Goal: Information Seeking & Learning: Learn about a topic

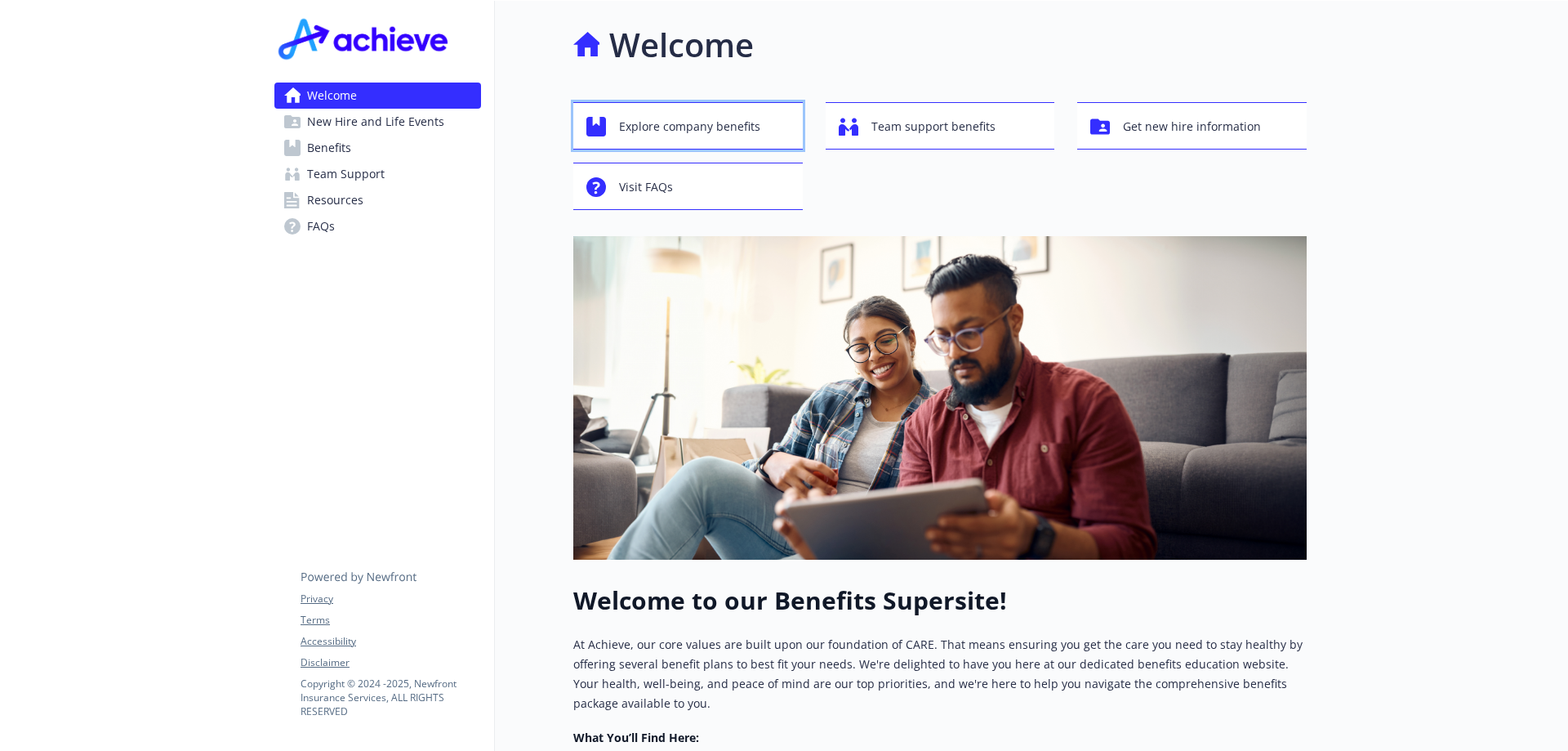
click at [637, 136] on span "Explore company benefits" at bounding box center [690, 127] width 141 height 31
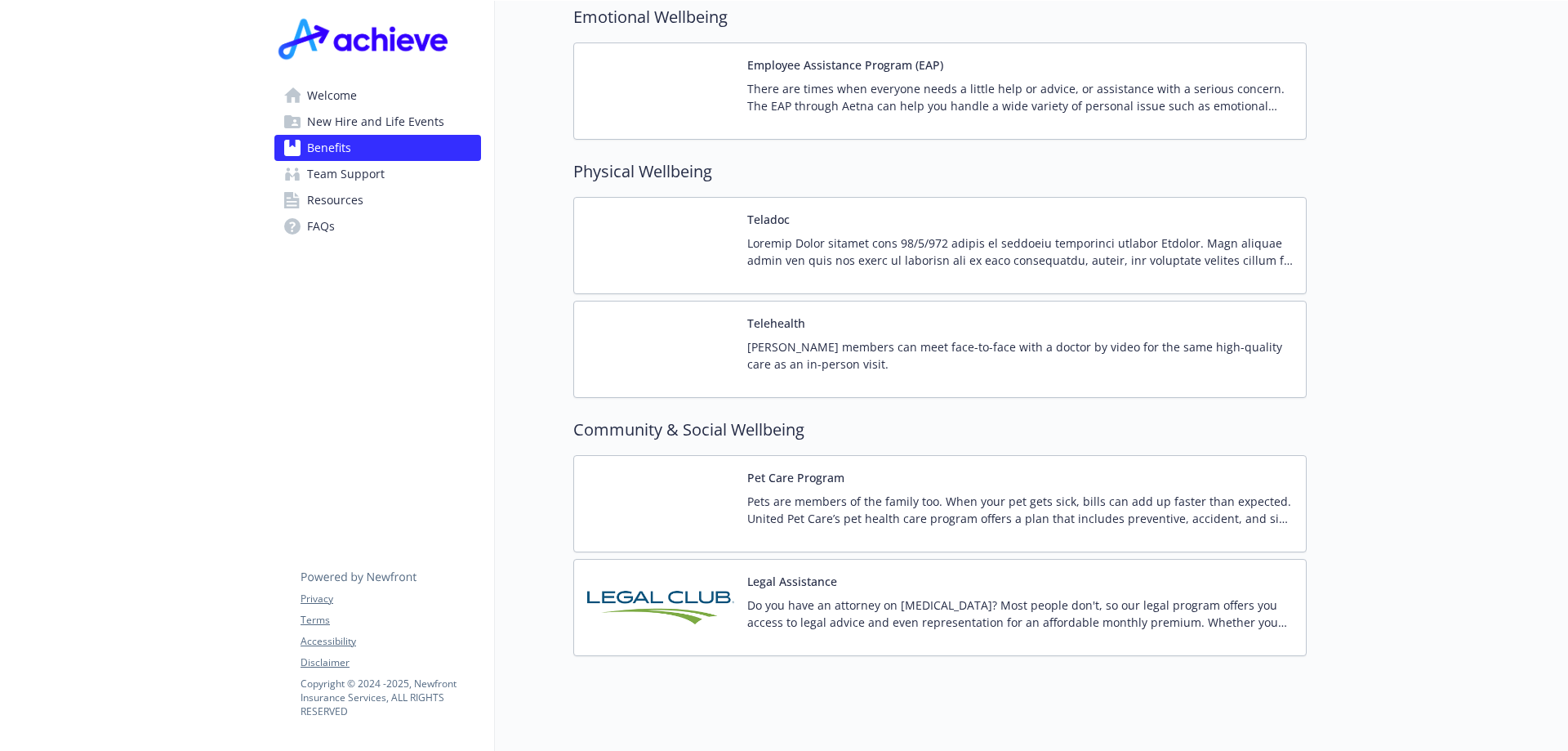
scroll to position [3123, 0]
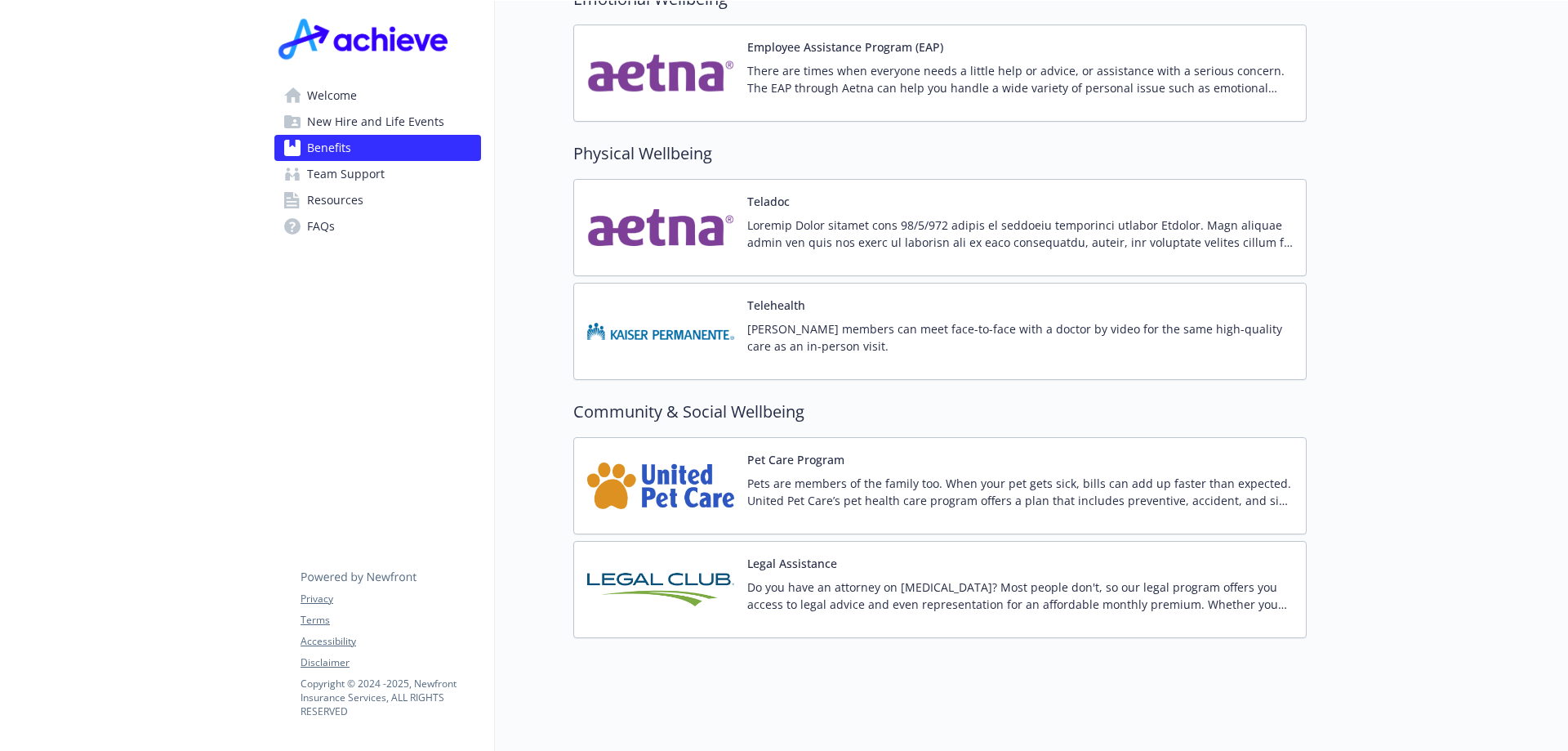
click at [787, 589] on p "Do you have an attorney on [MEDICAL_DATA]? Most people don't, so our legal prog…" at bounding box center [1020, 596] width 545 height 35
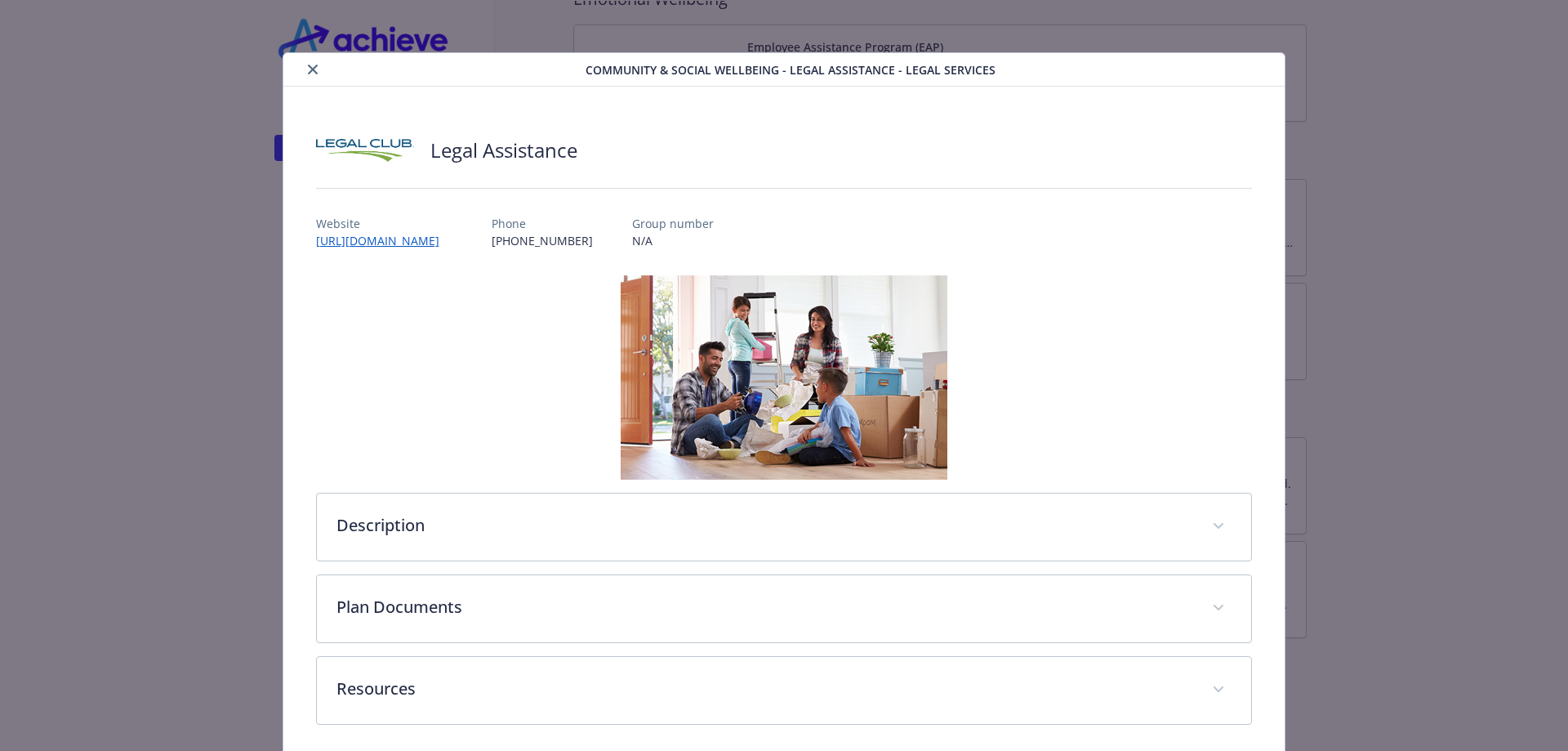
scroll to position [67, 0]
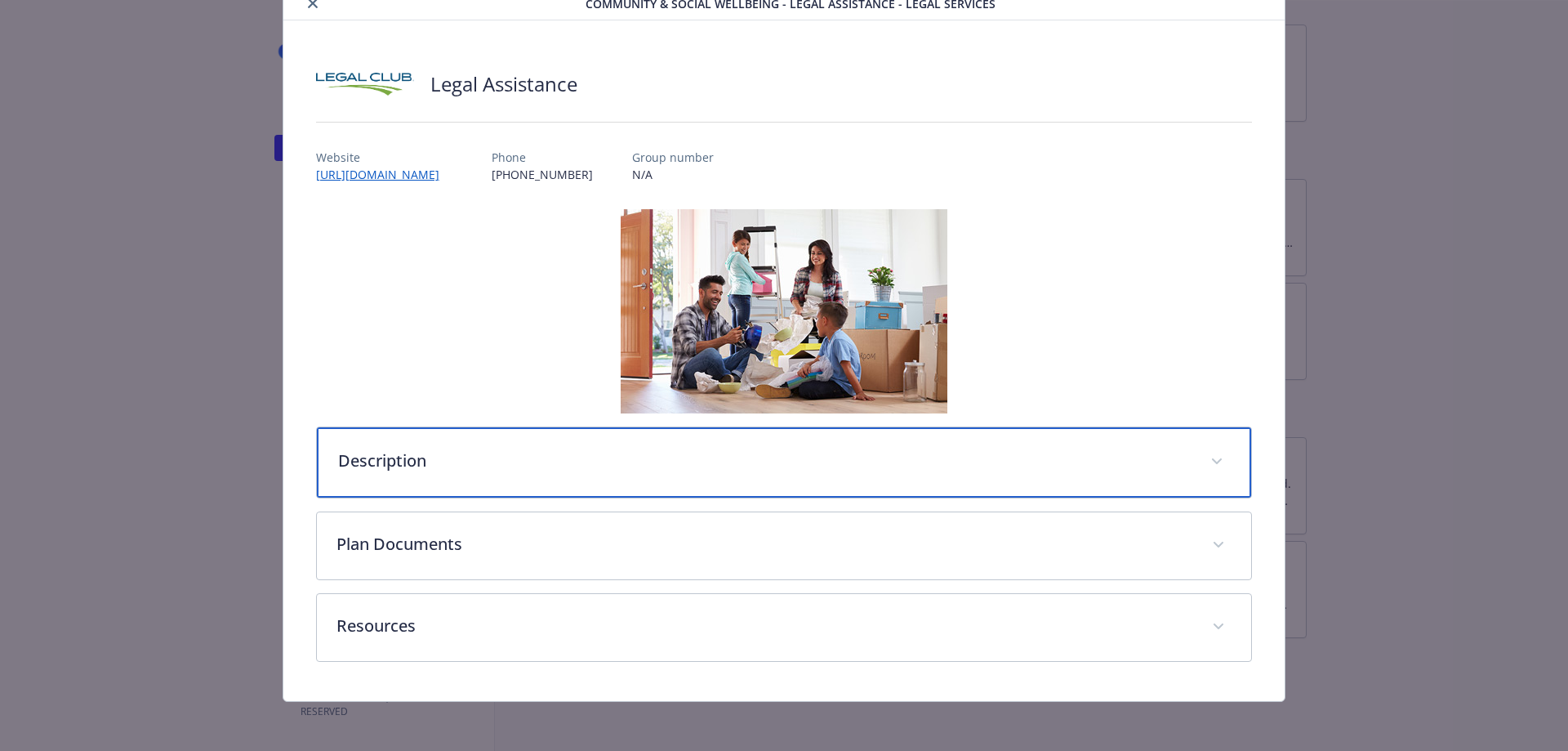
click at [427, 468] on p "Description" at bounding box center [765, 461] width 854 height 25
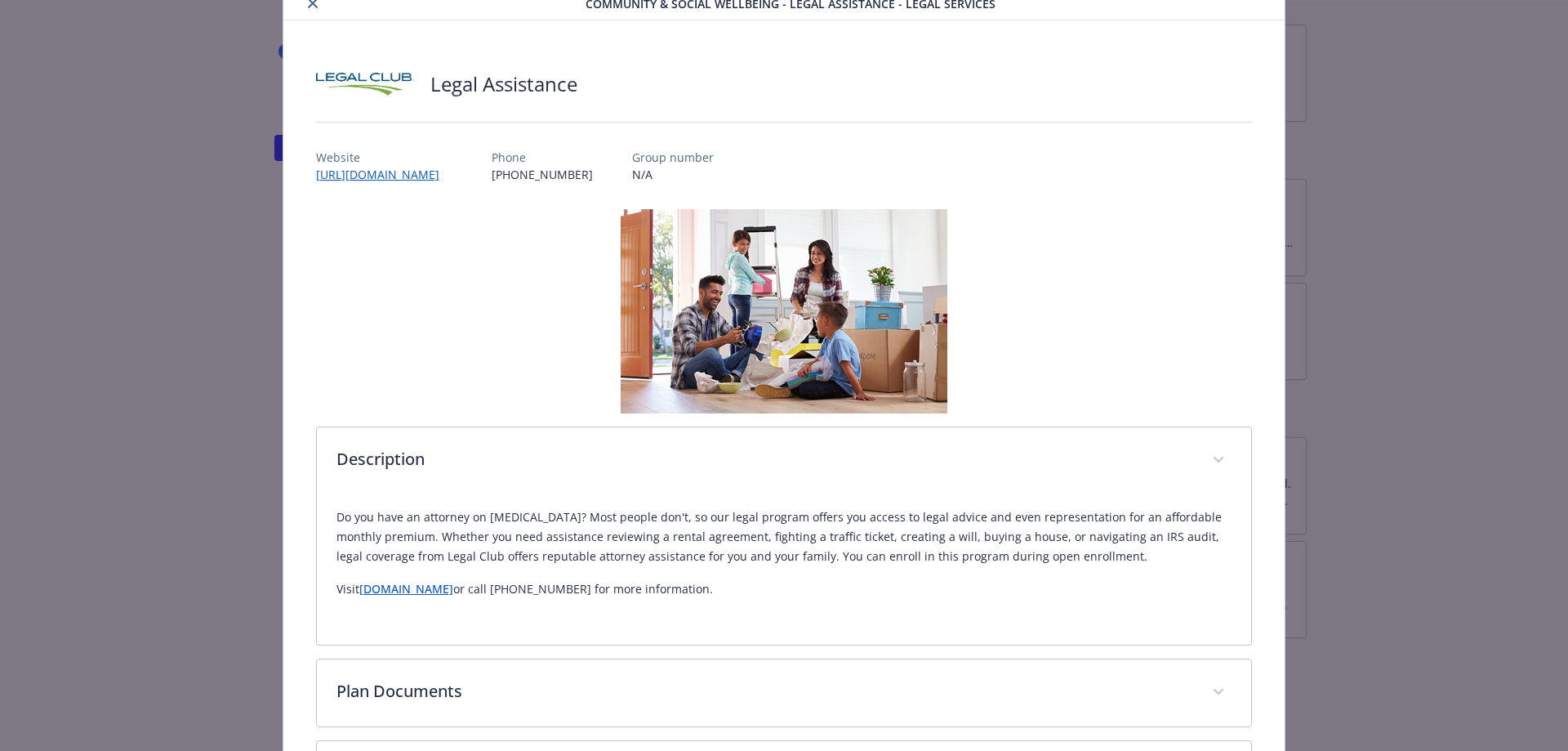
scroll to position [216, 0]
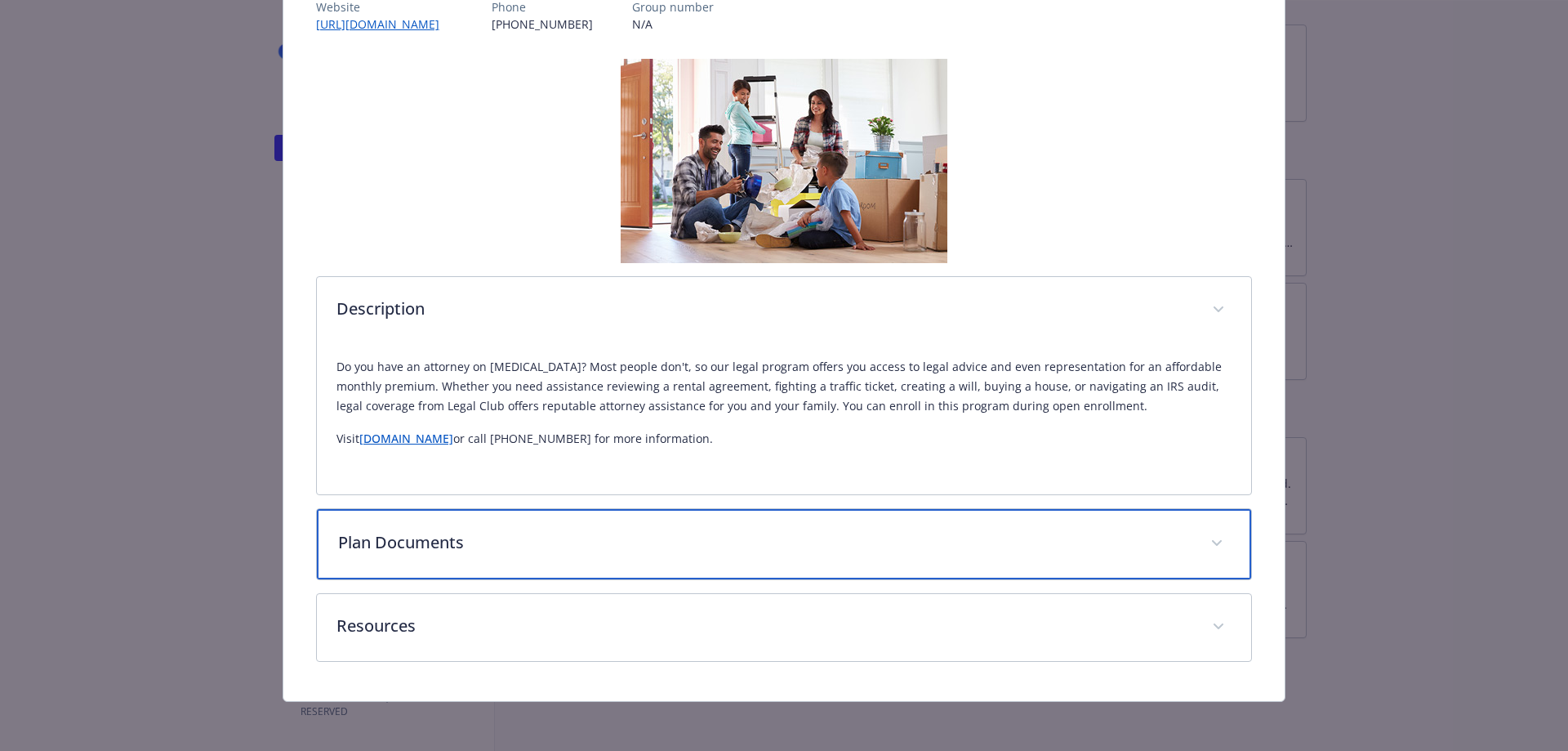
click at [737, 543] on p "Plan Documents" at bounding box center [765, 542] width 854 height 25
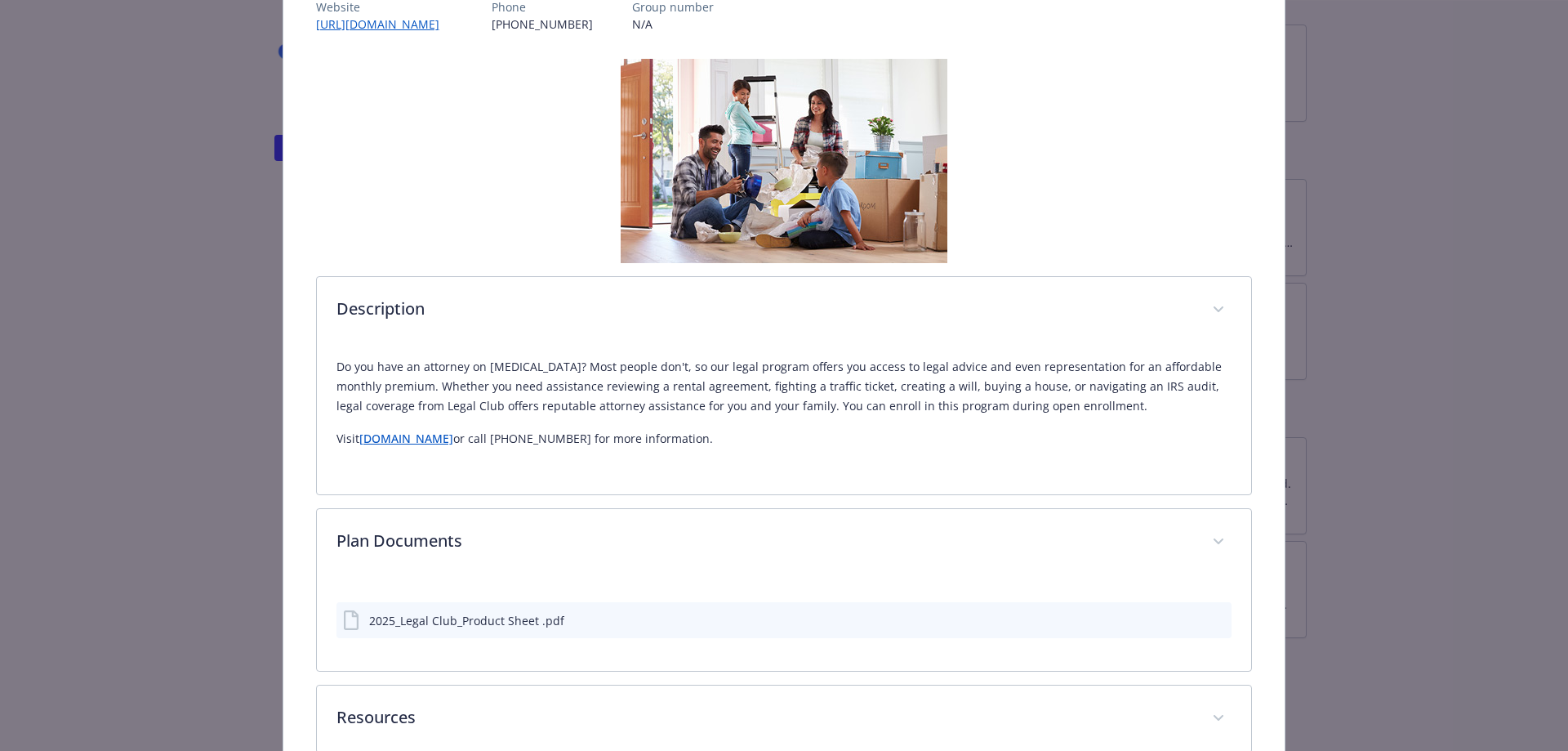
click at [1210, 621] on icon "preview file" at bounding box center [1216, 619] width 15 height 12
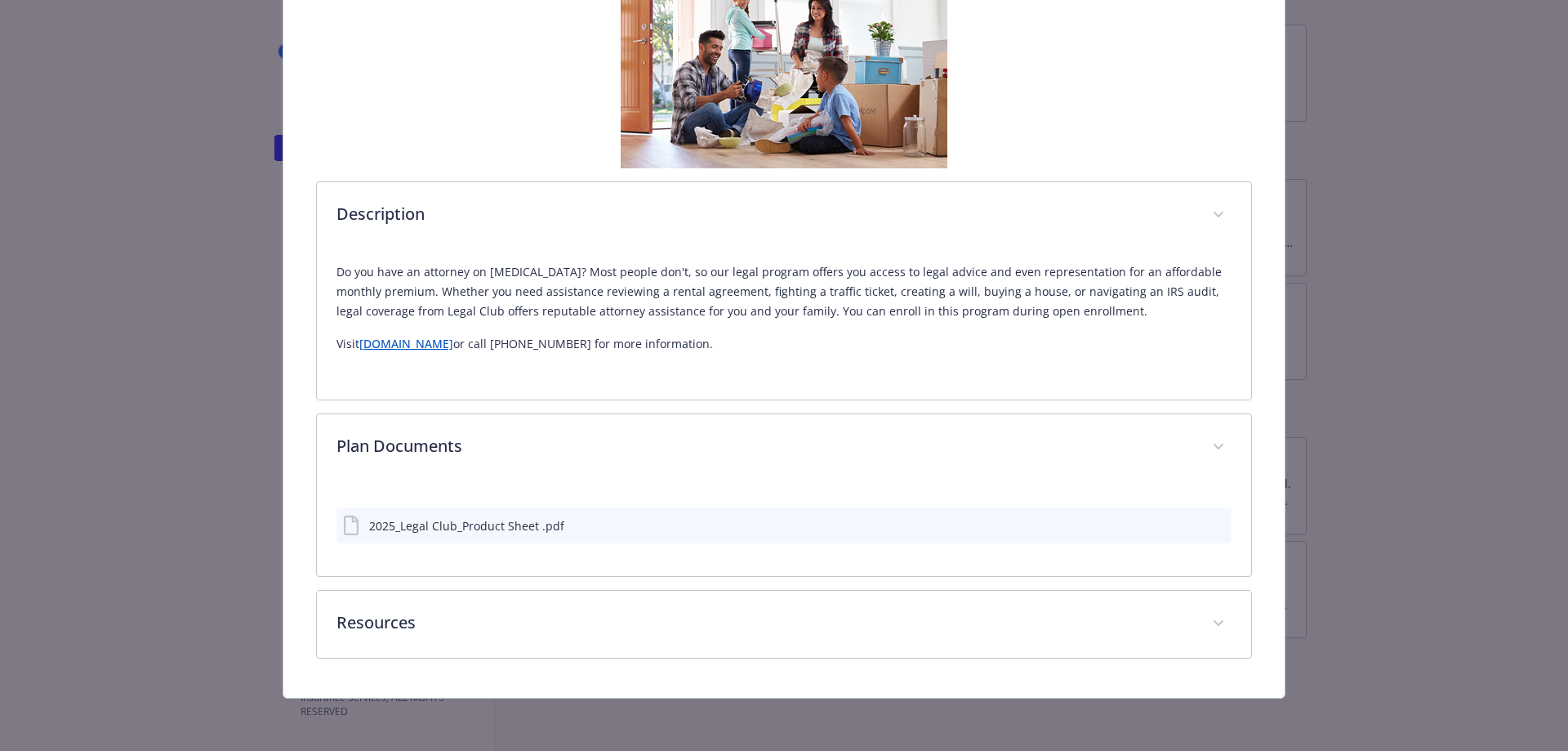
scroll to position [0, 0]
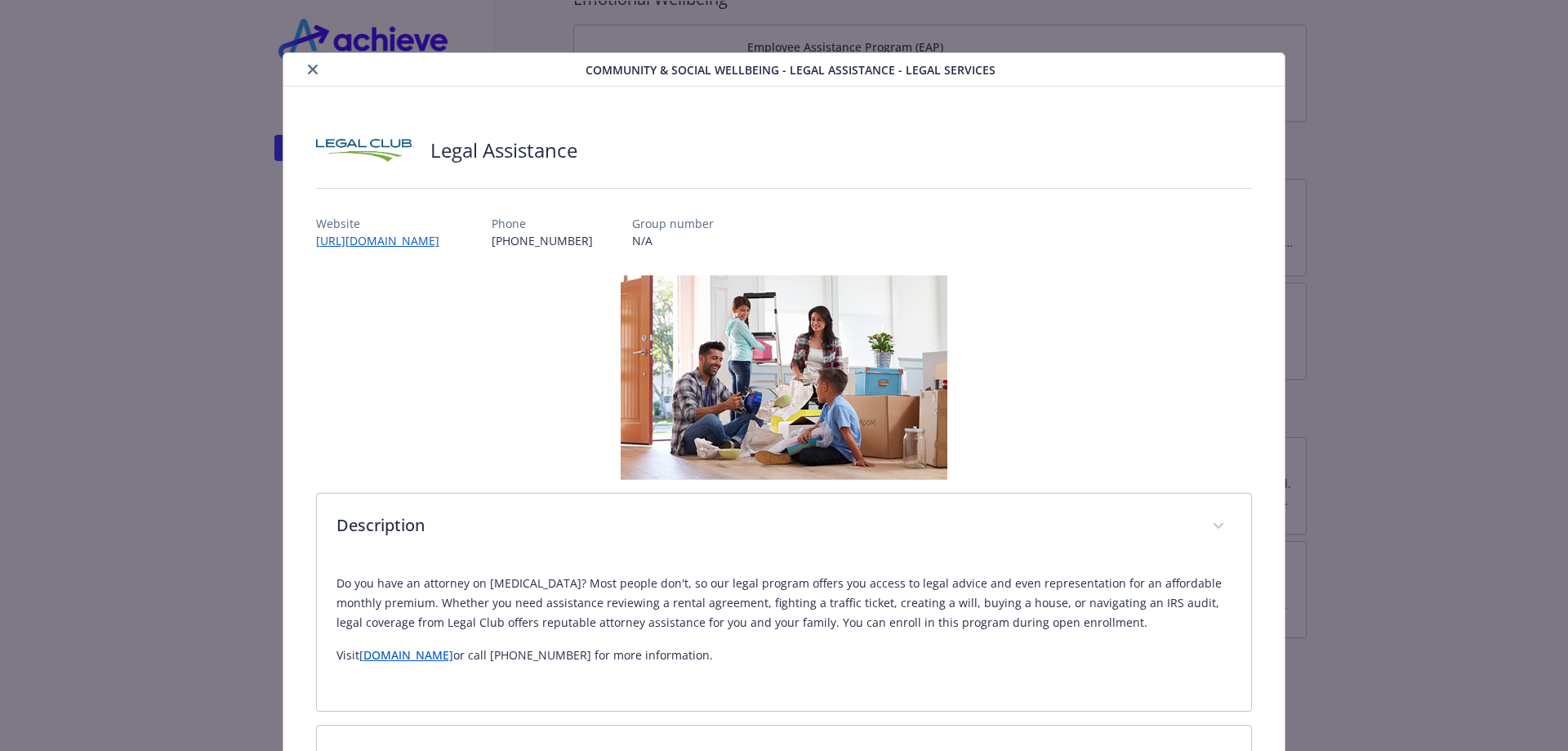
click at [308, 73] on icon "close" at bounding box center [313, 69] width 10 height 10
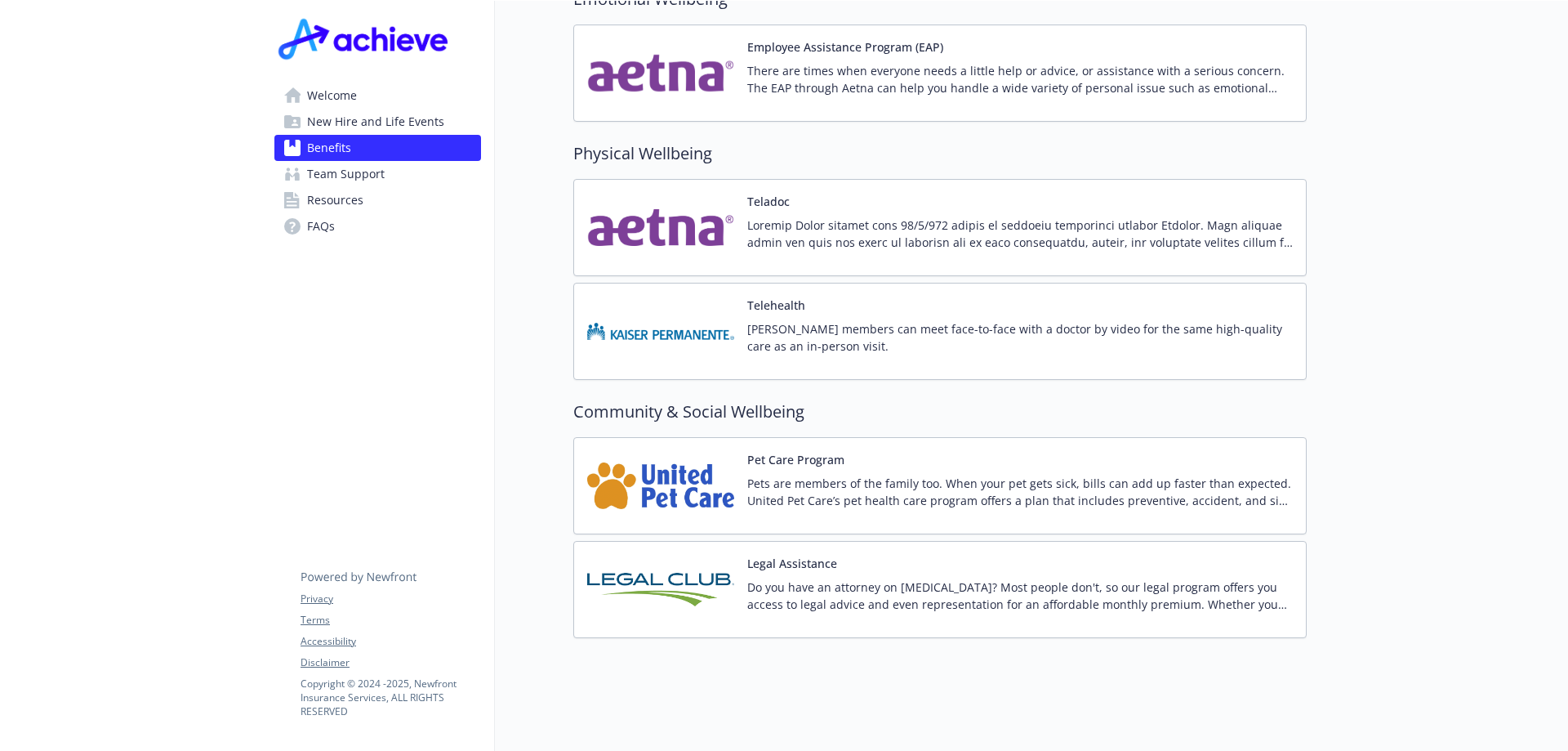
click at [863, 475] on p "Pets are members of the family too. When your pet gets sick, bills can add up f…" at bounding box center [1020, 492] width 545 height 35
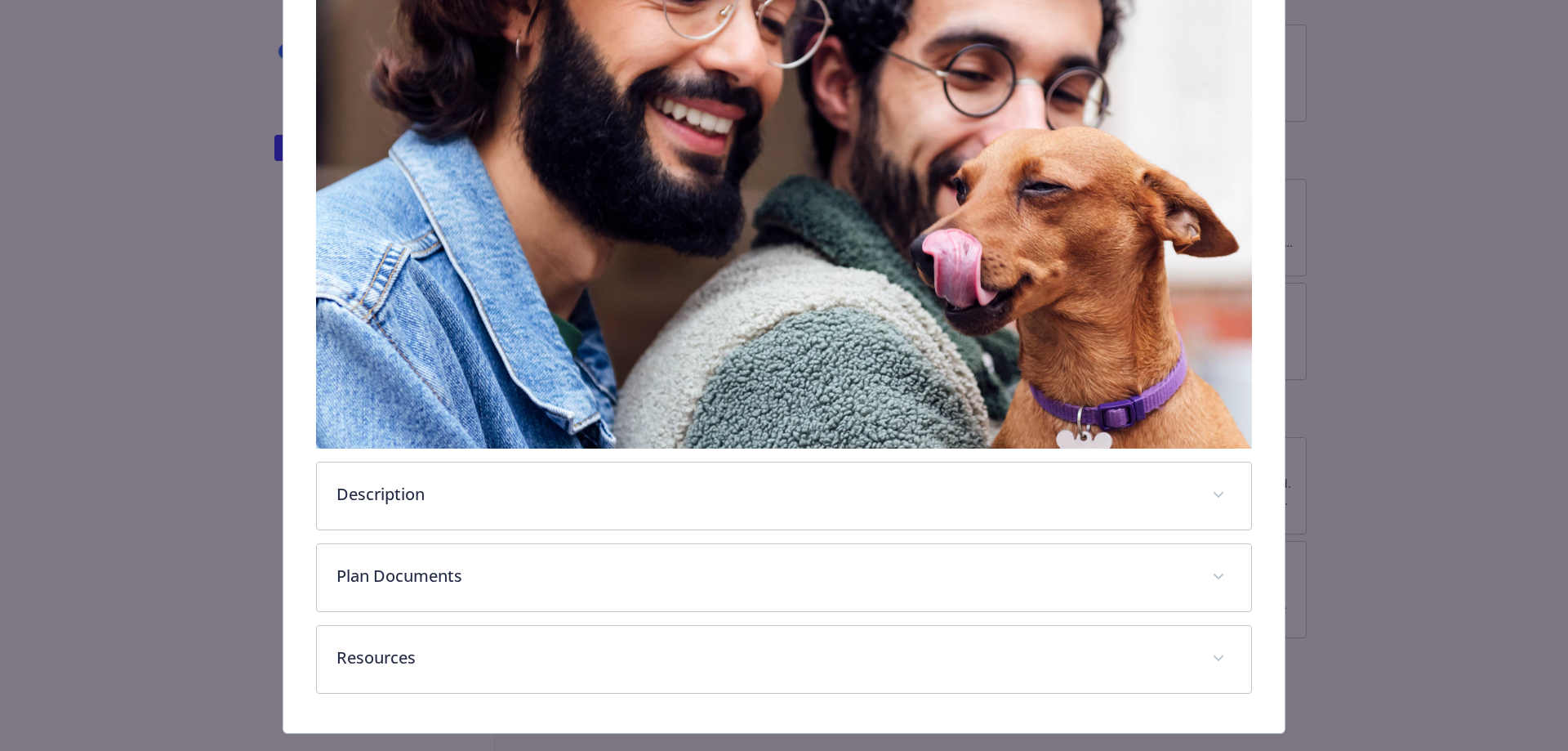
scroll to position [358, 0]
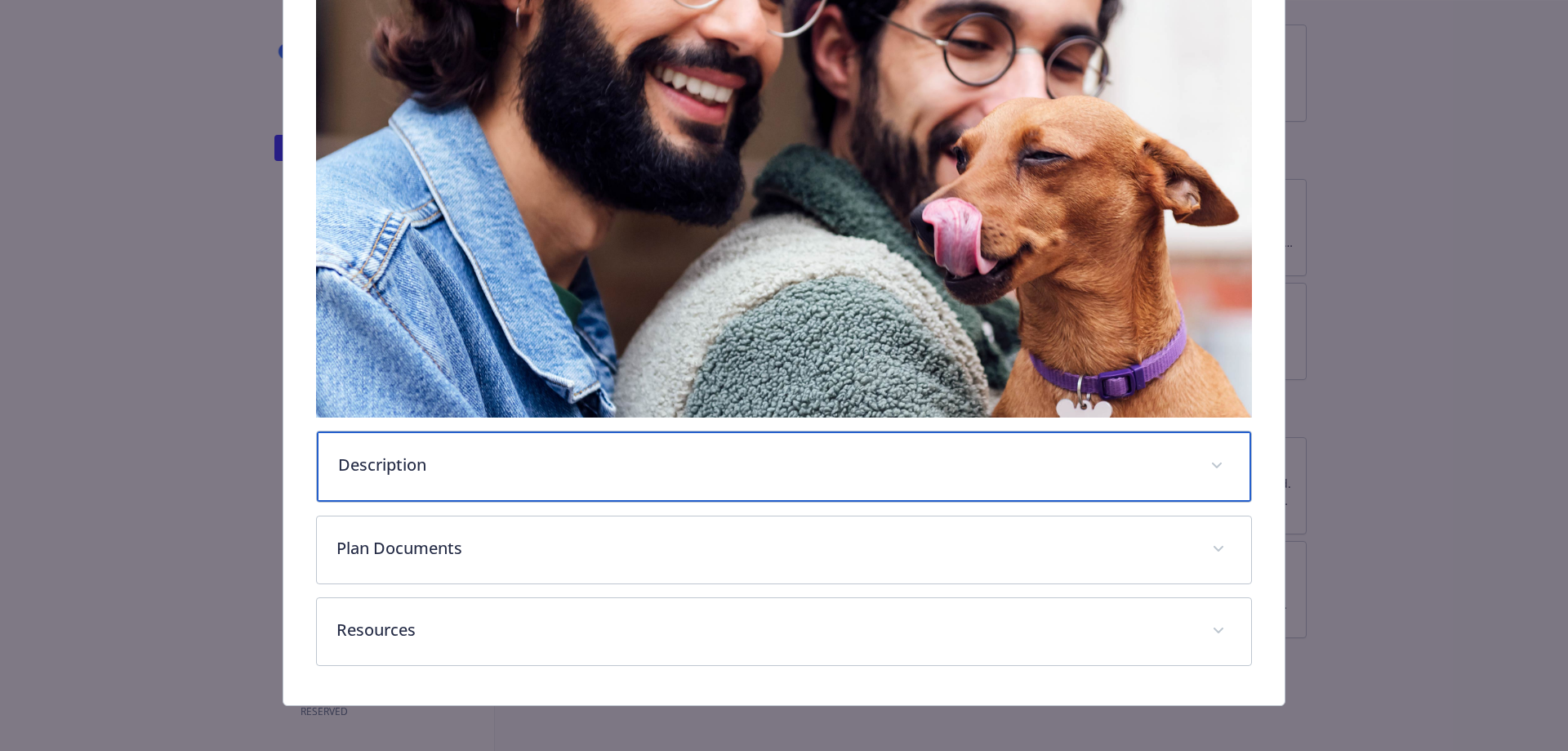
click at [595, 447] on div "Description" at bounding box center [784, 466] width 935 height 70
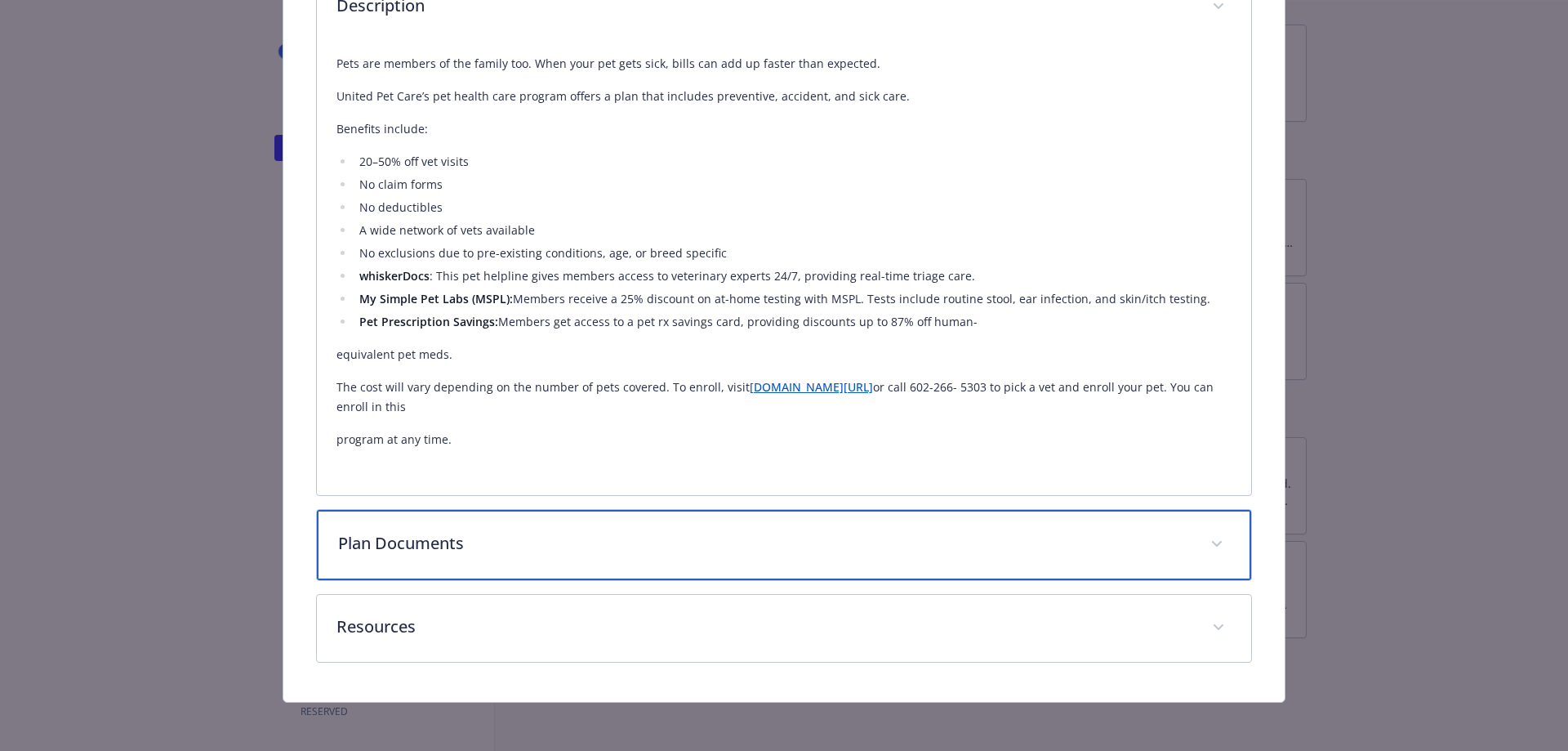
scroll to position [814, 0]
click at [469, 565] on div "Plan Documents" at bounding box center [784, 547] width 935 height 70
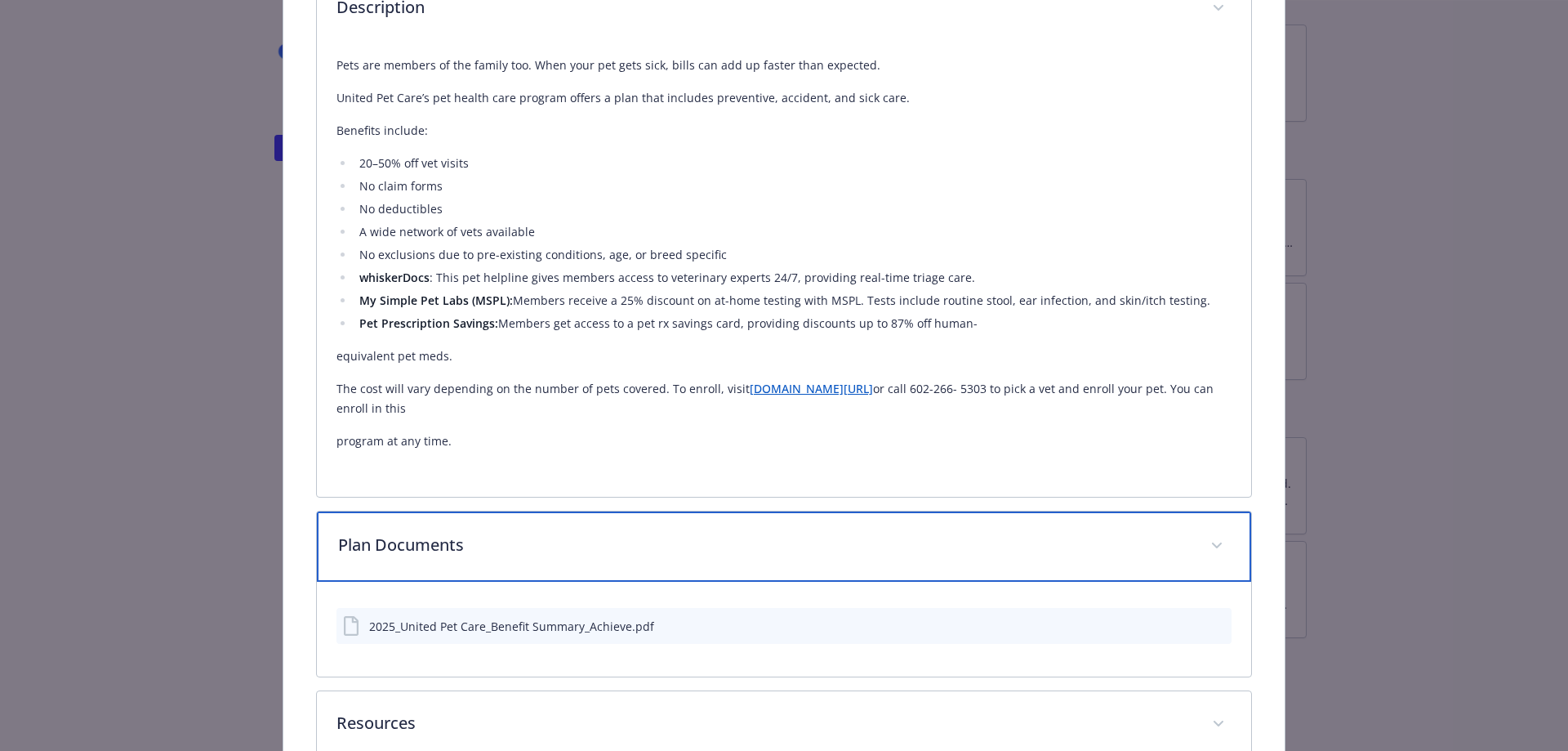
scroll to position [895, 0]
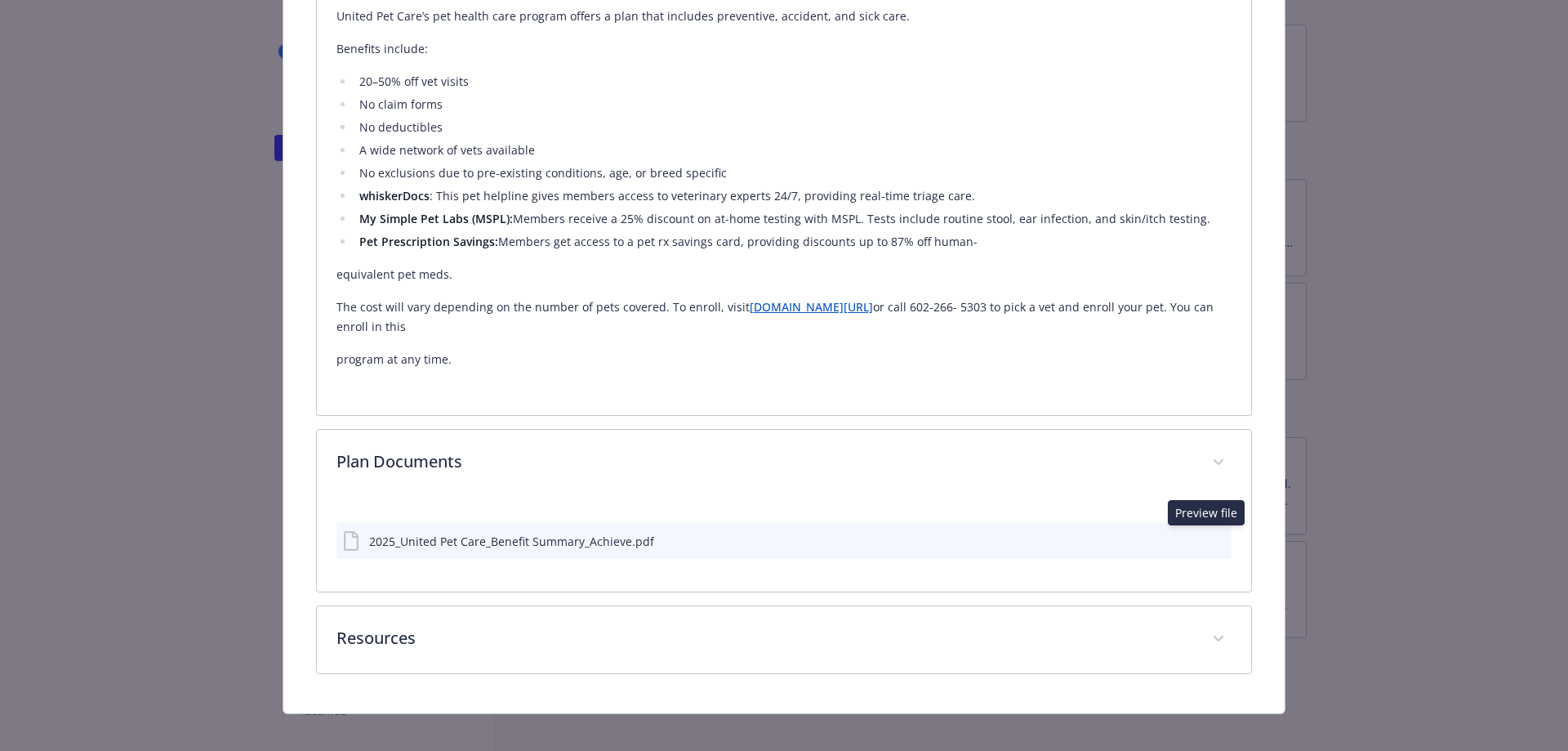
click at [1209, 539] on icon "preview file" at bounding box center [1216, 540] width 15 height 12
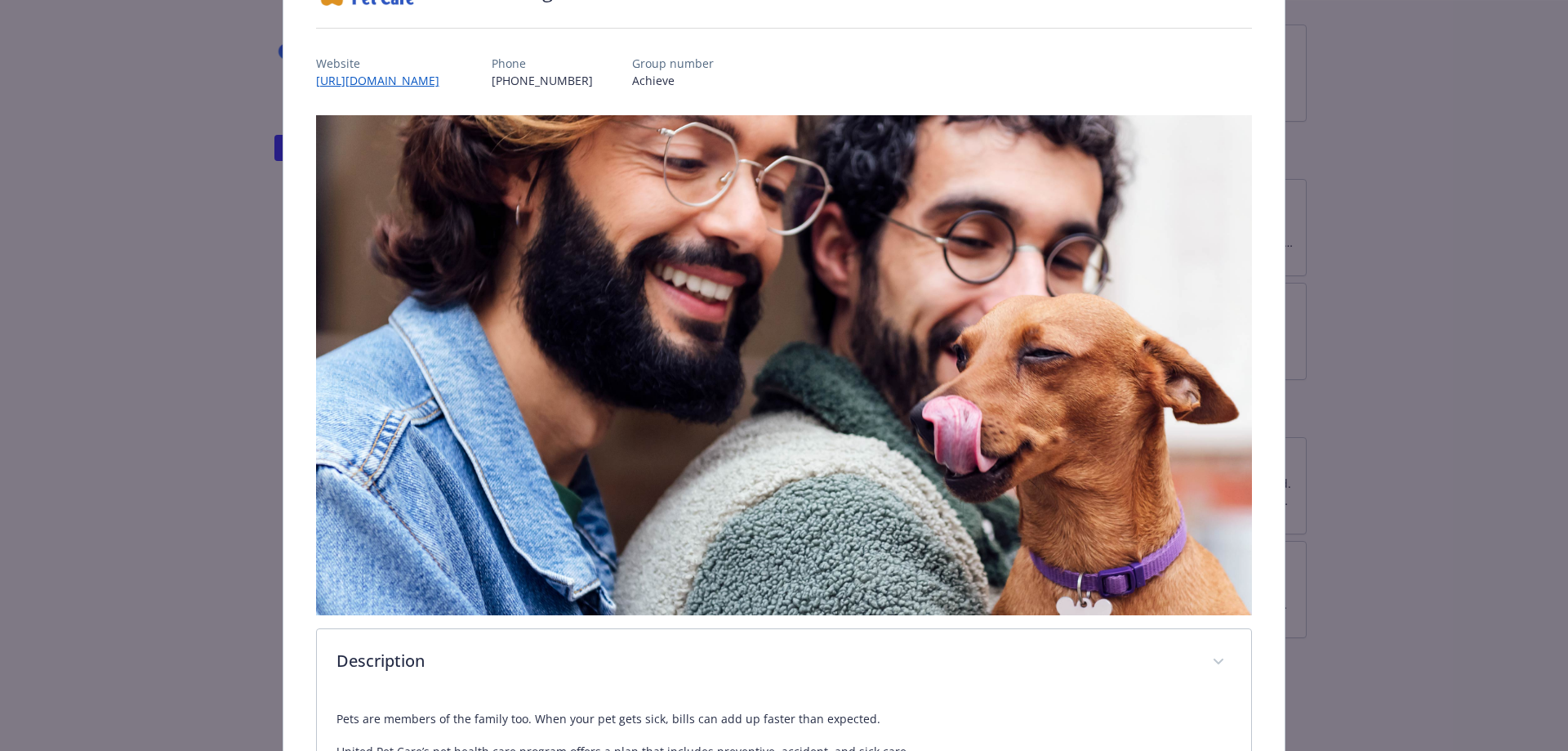
scroll to position [0, 0]
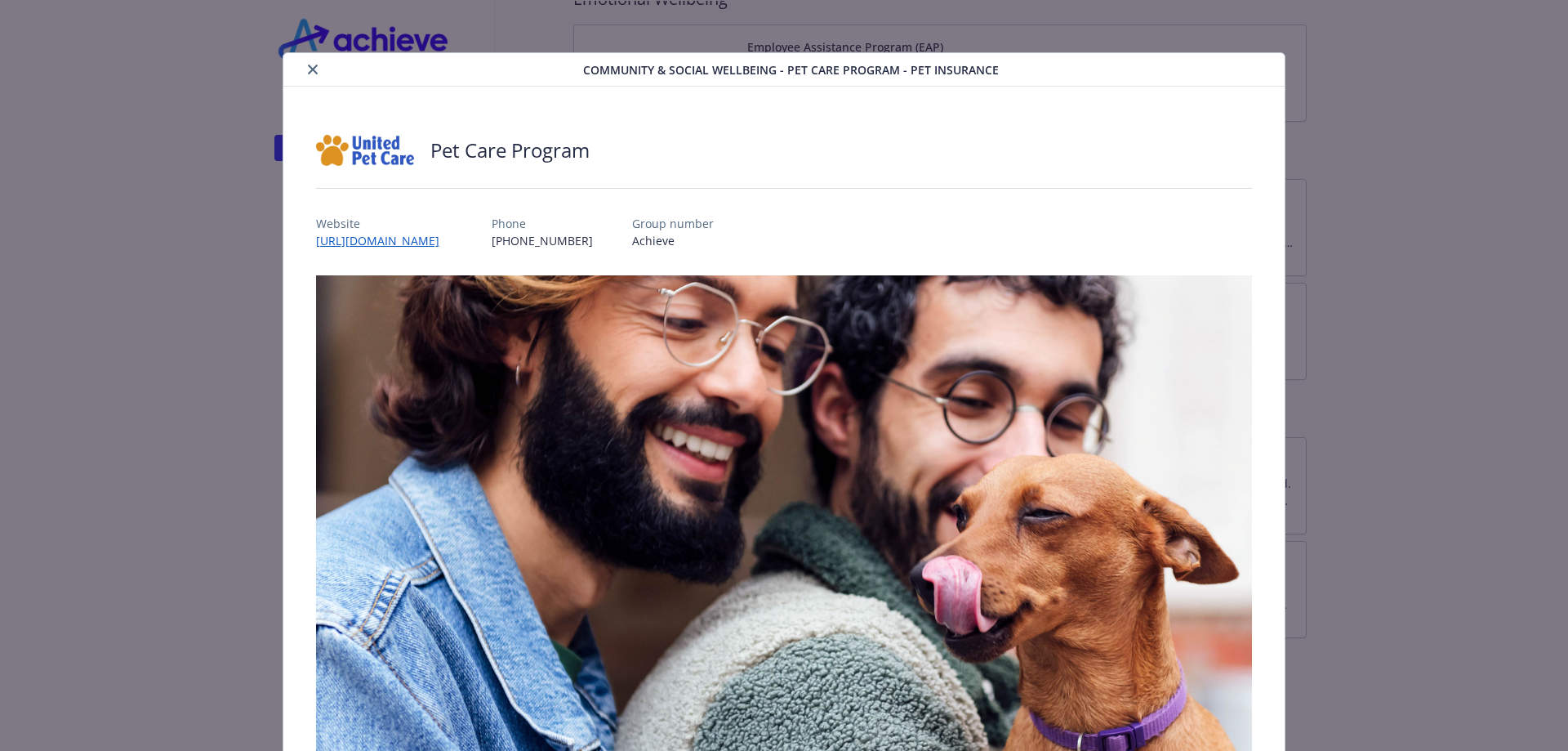
click at [318, 68] on button "close" at bounding box center [312, 68] width 19 height 19
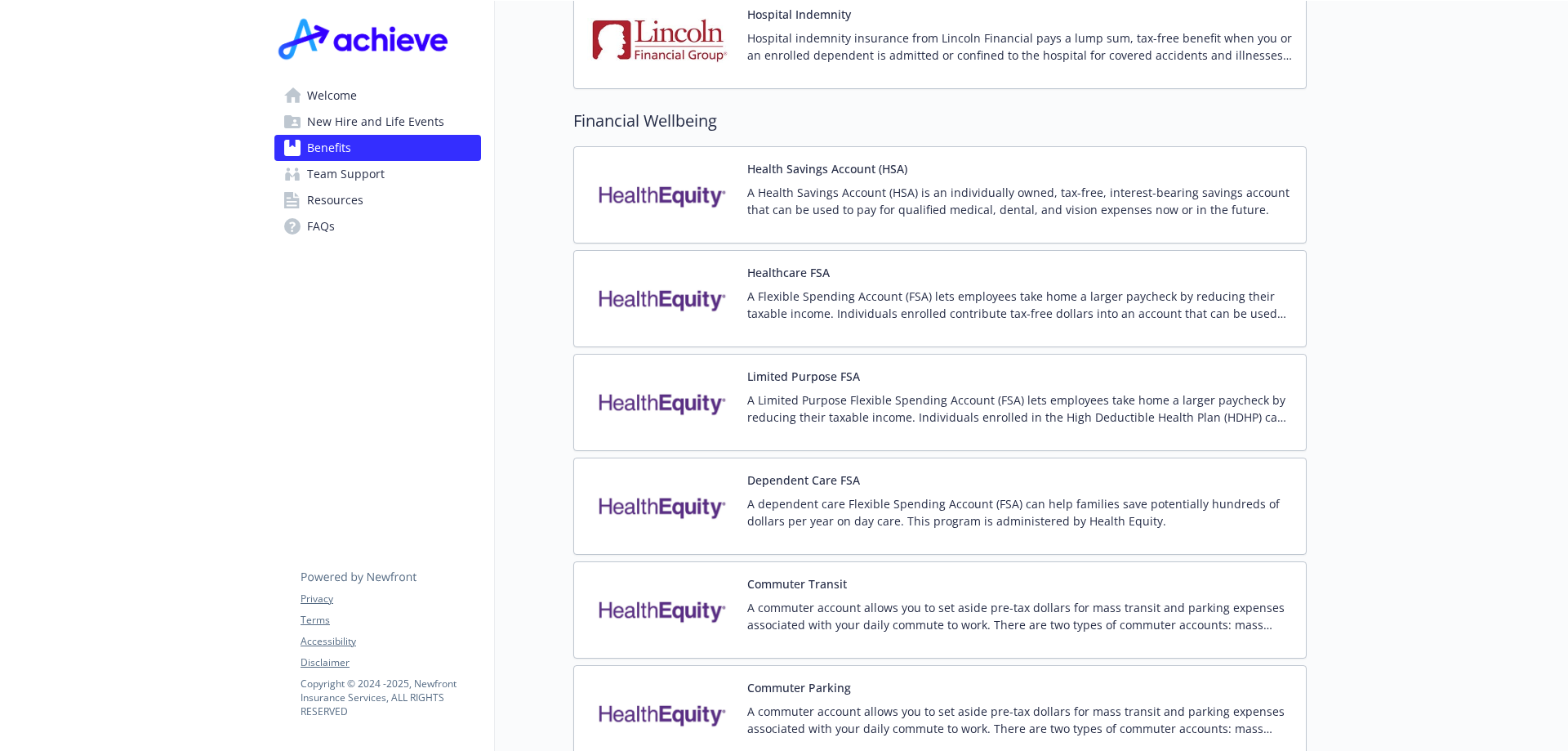
scroll to position [2387, 0]
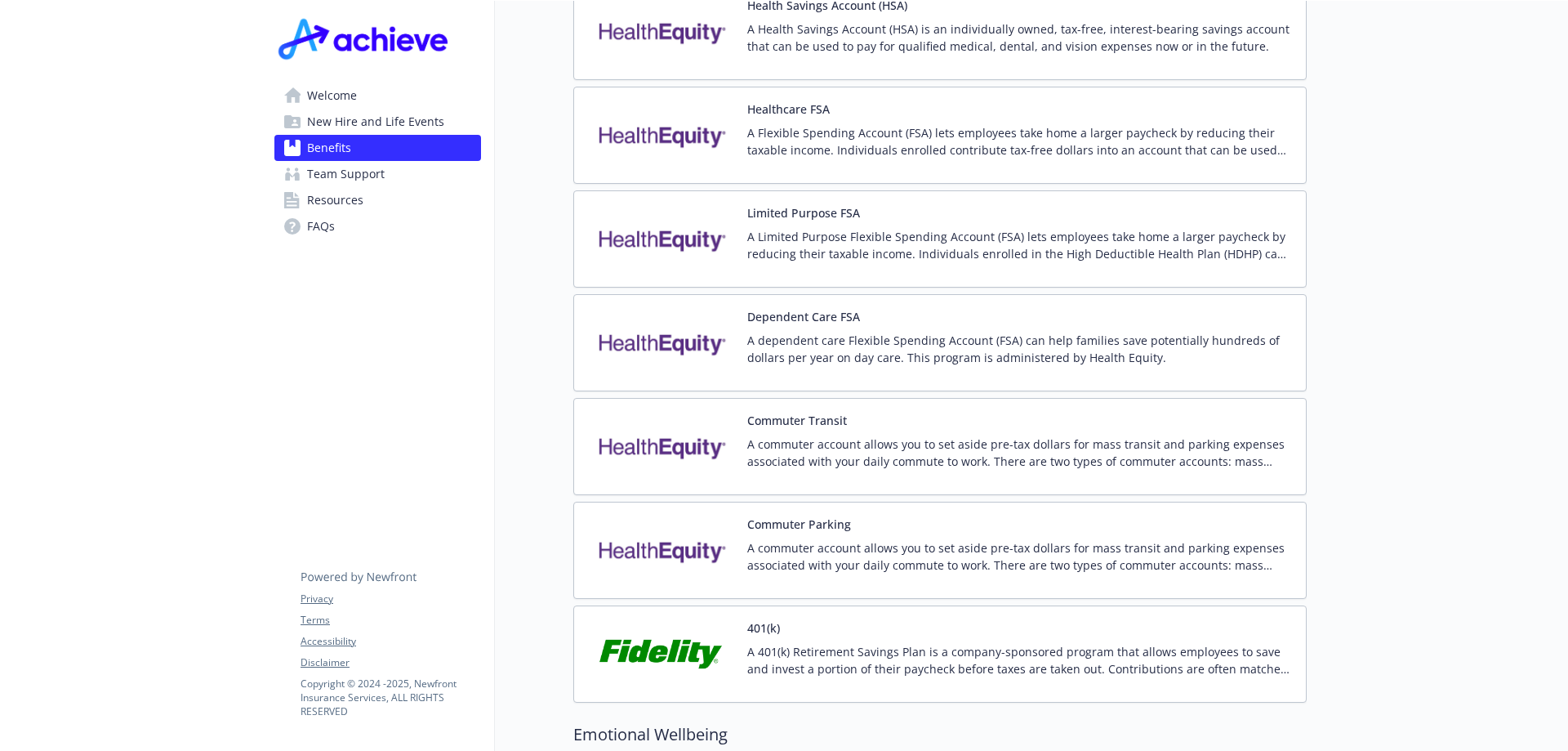
click at [824, 435] on p "A commuter account allows you to set aside pre-tax dollars for mass transit and…" at bounding box center [1020, 453] width 545 height 35
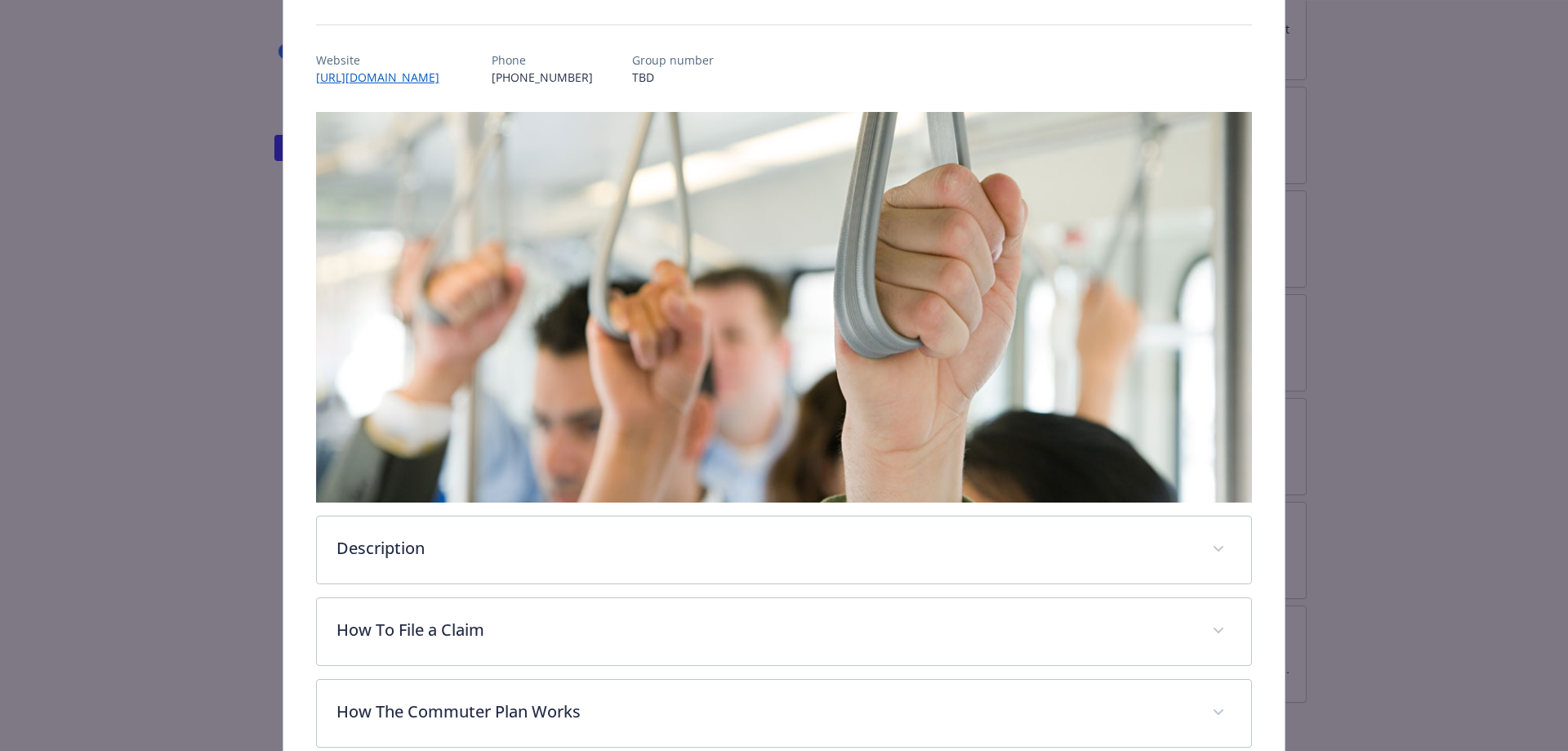
scroll to position [409, 0]
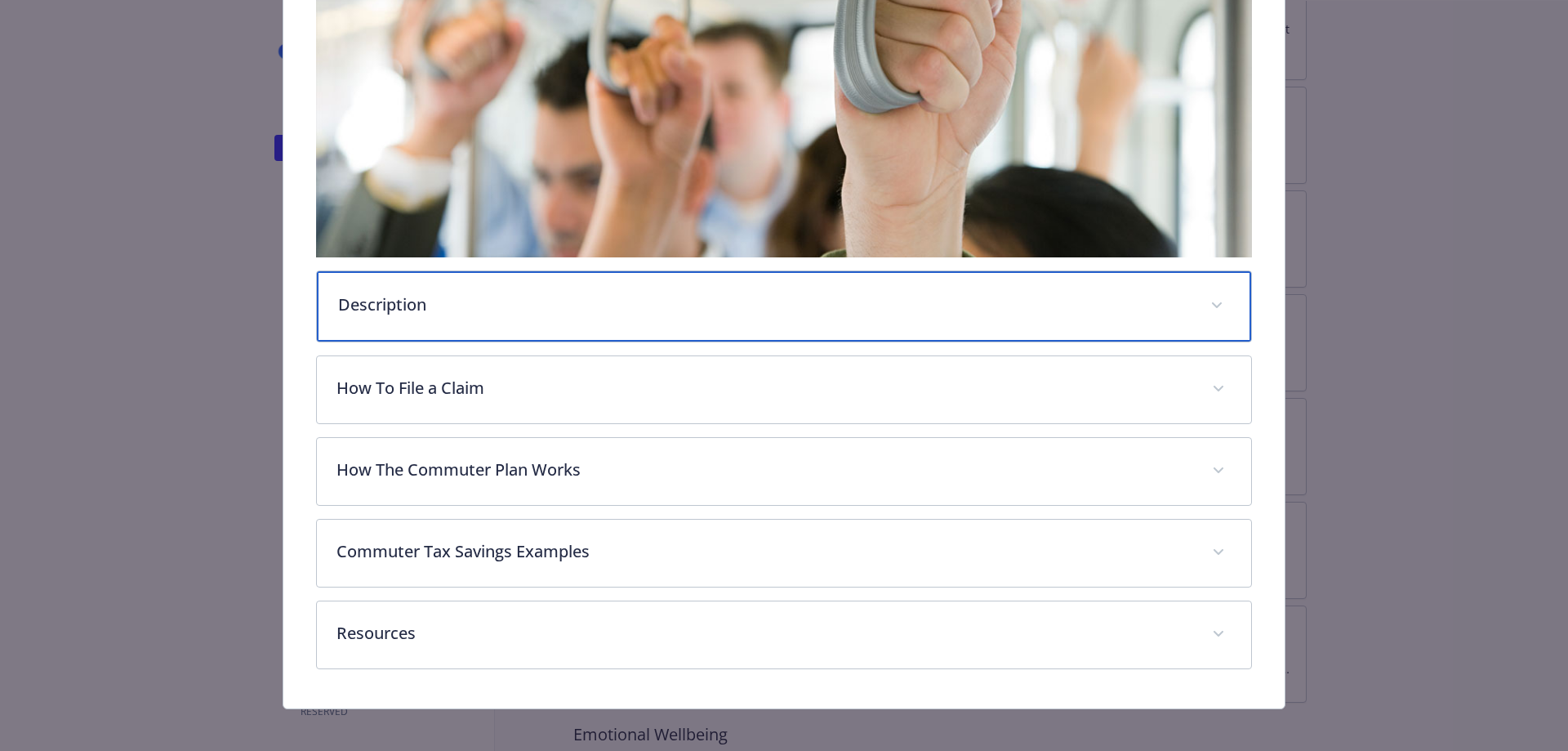
click at [404, 312] on div "Description" at bounding box center [784, 306] width 935 height 70
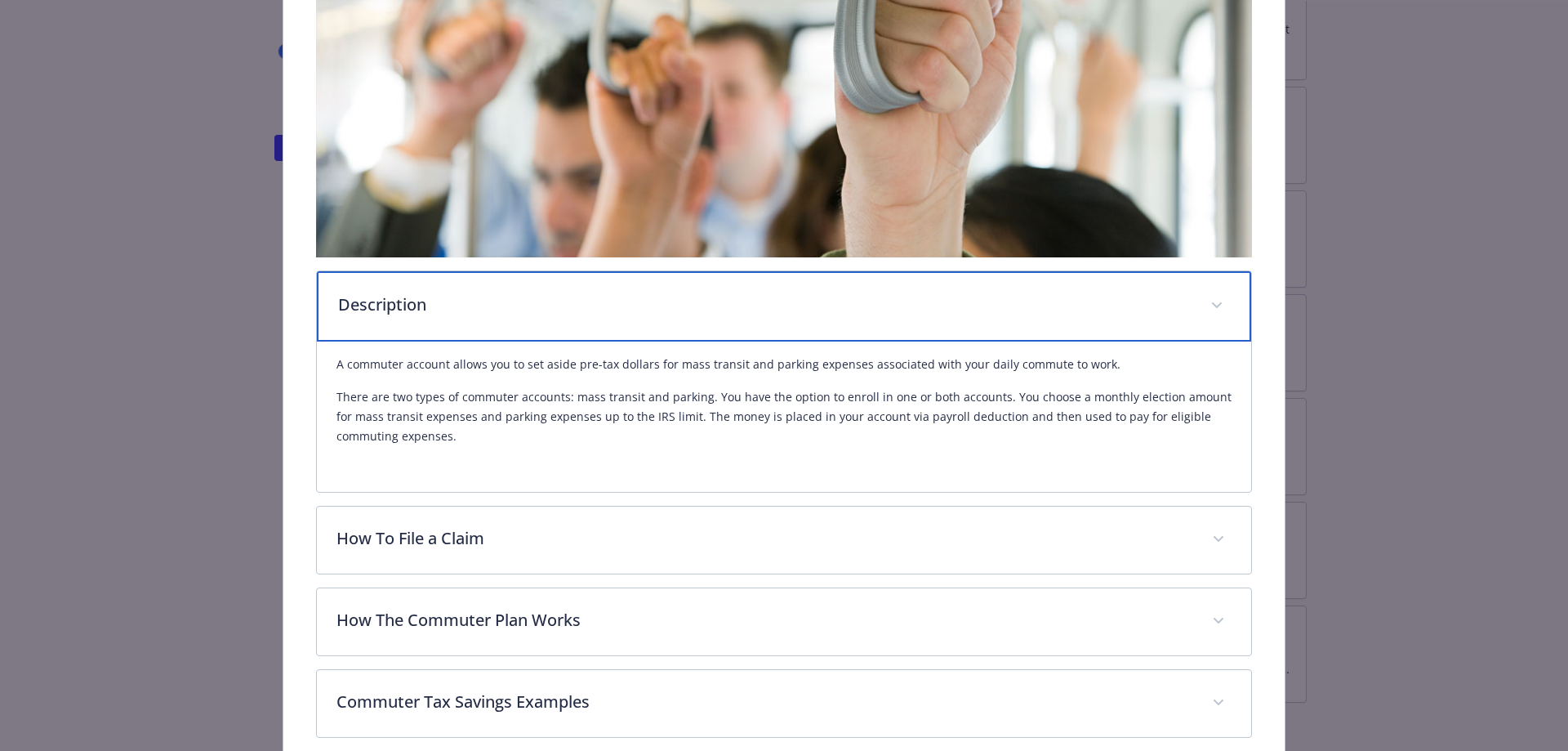
scroll to position [567, 0]
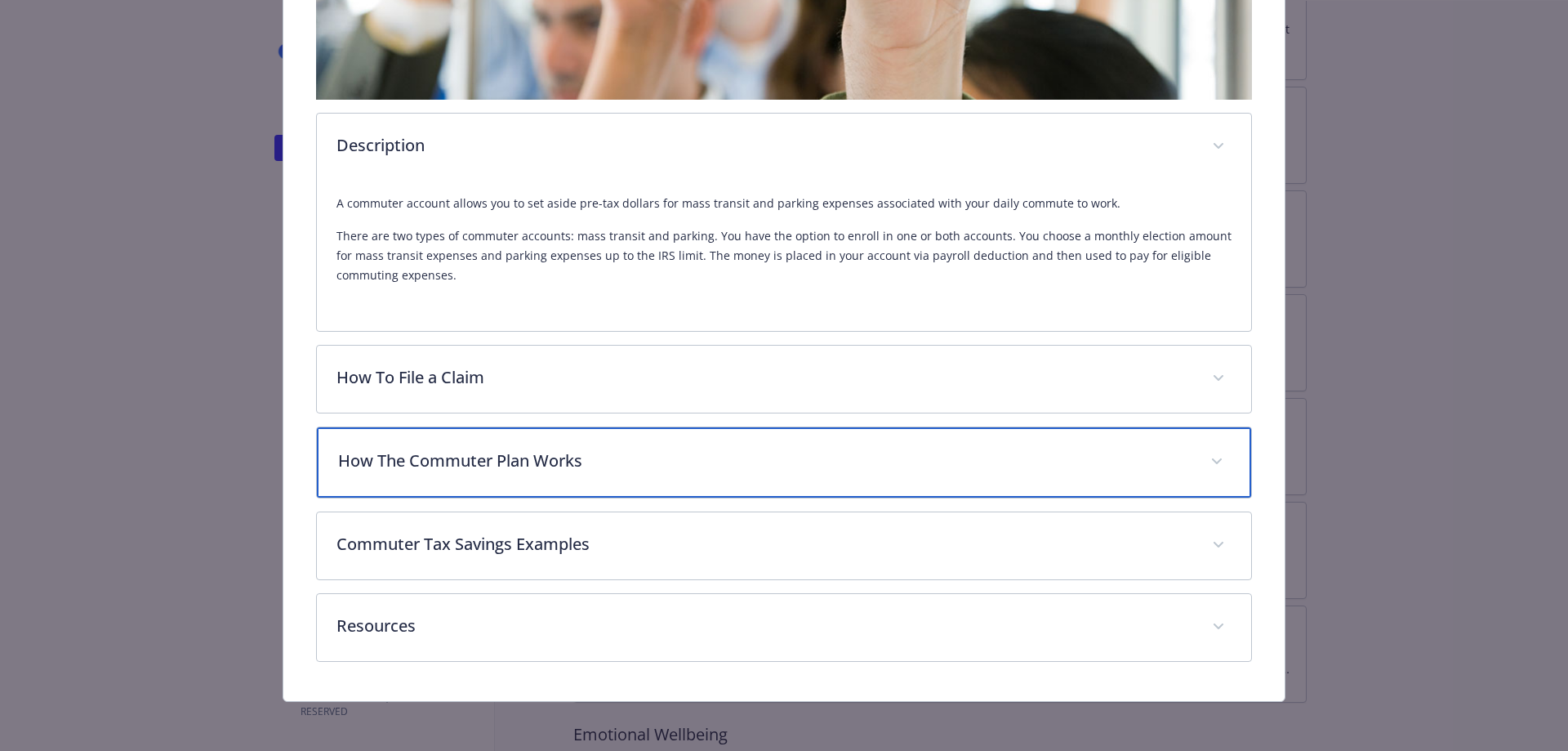
click at [481, 456] on p "How The Commuter Plan Works" at bounding box center [765, 461] width 854 height 25
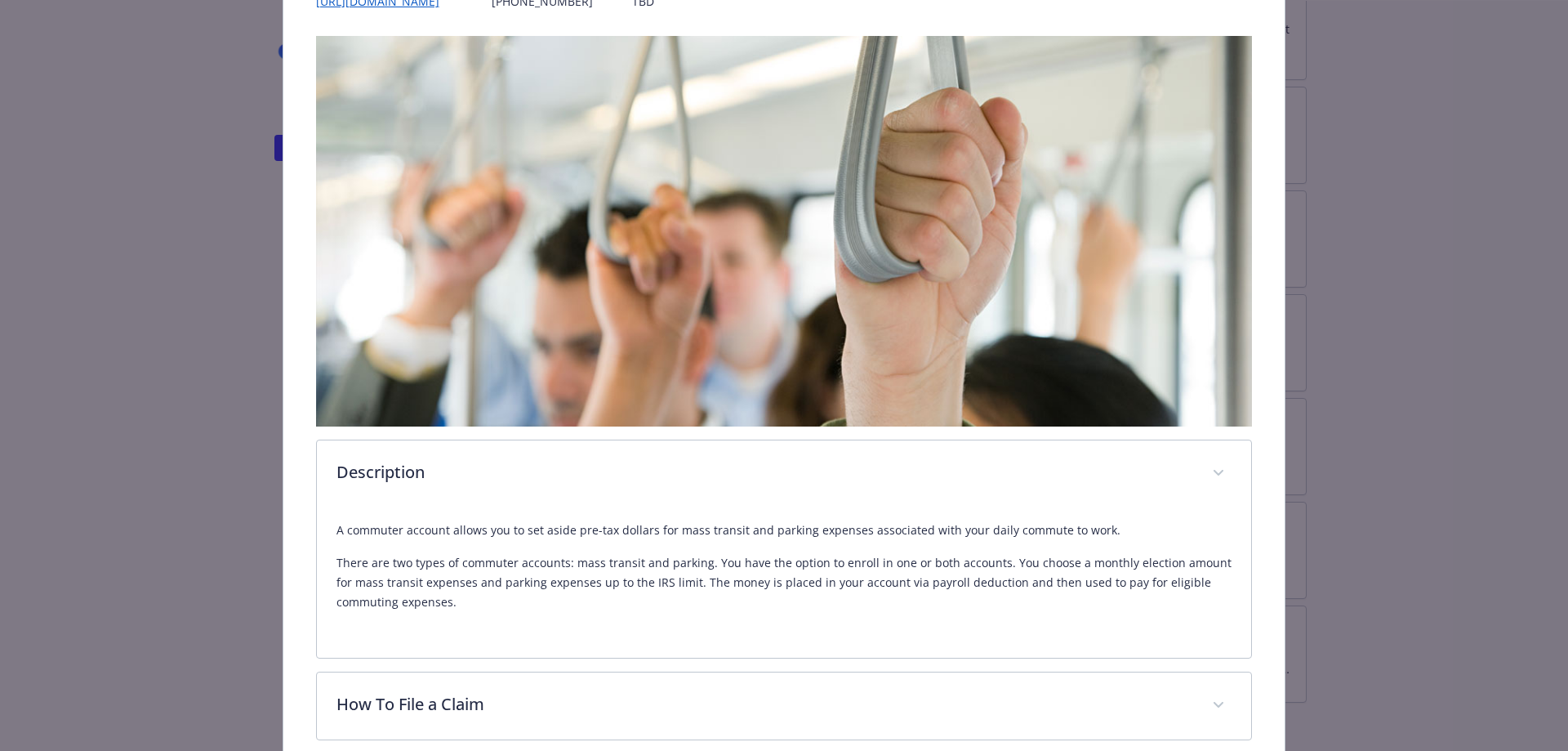
scroll to position [0, 0]
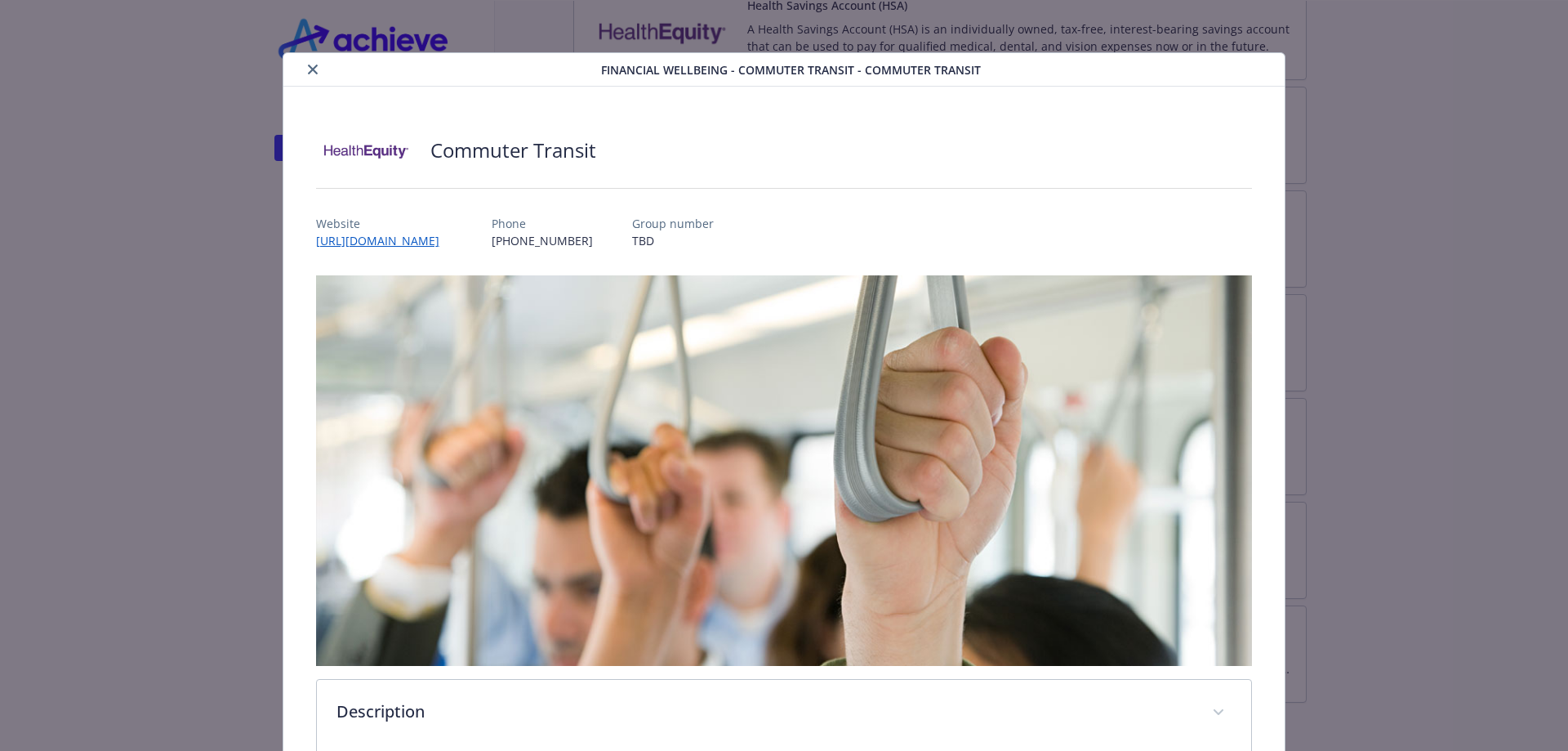
click at [308, 69] on icon "close" at bounding box center [313, 69] width 10 height 10
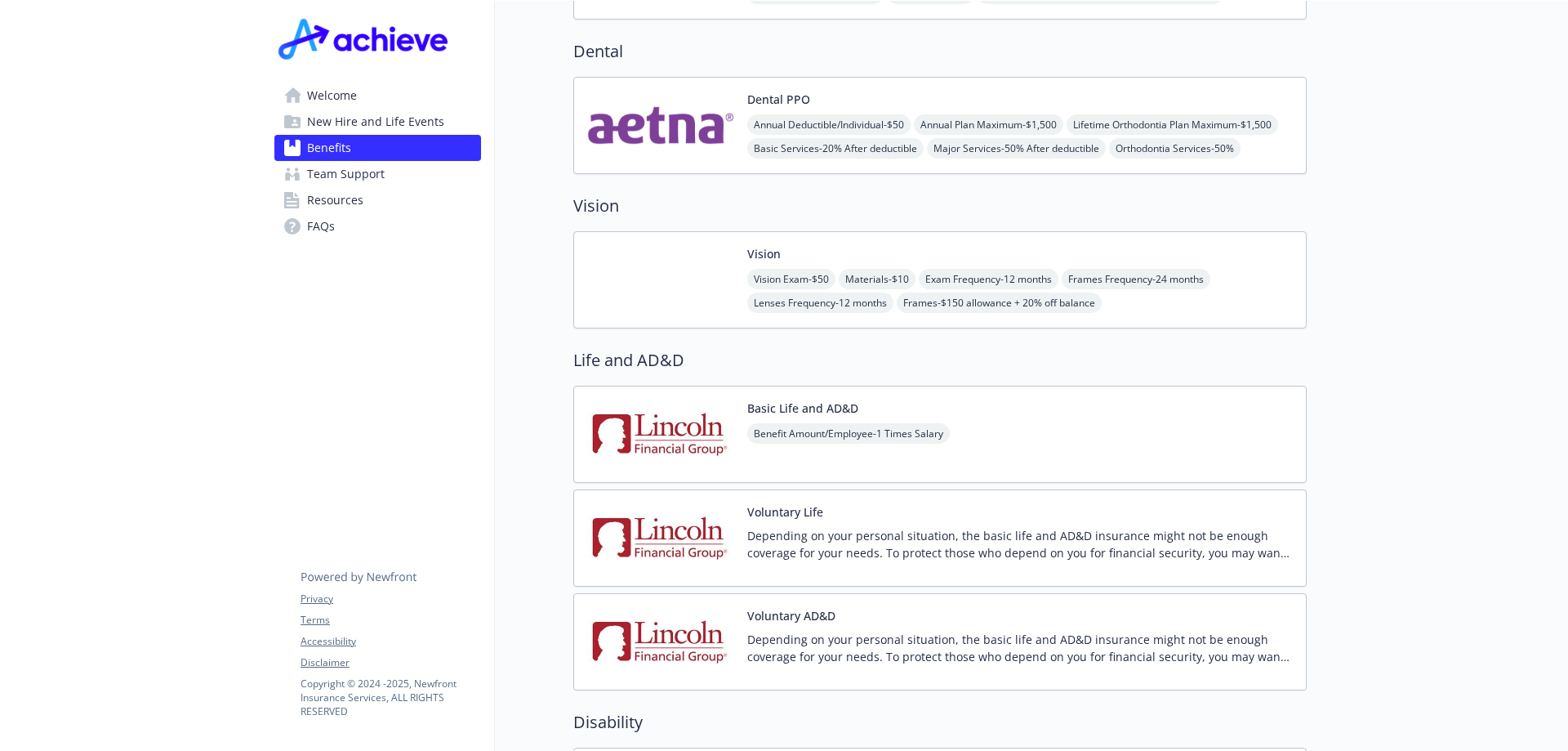
scroll to position [1062, 0]
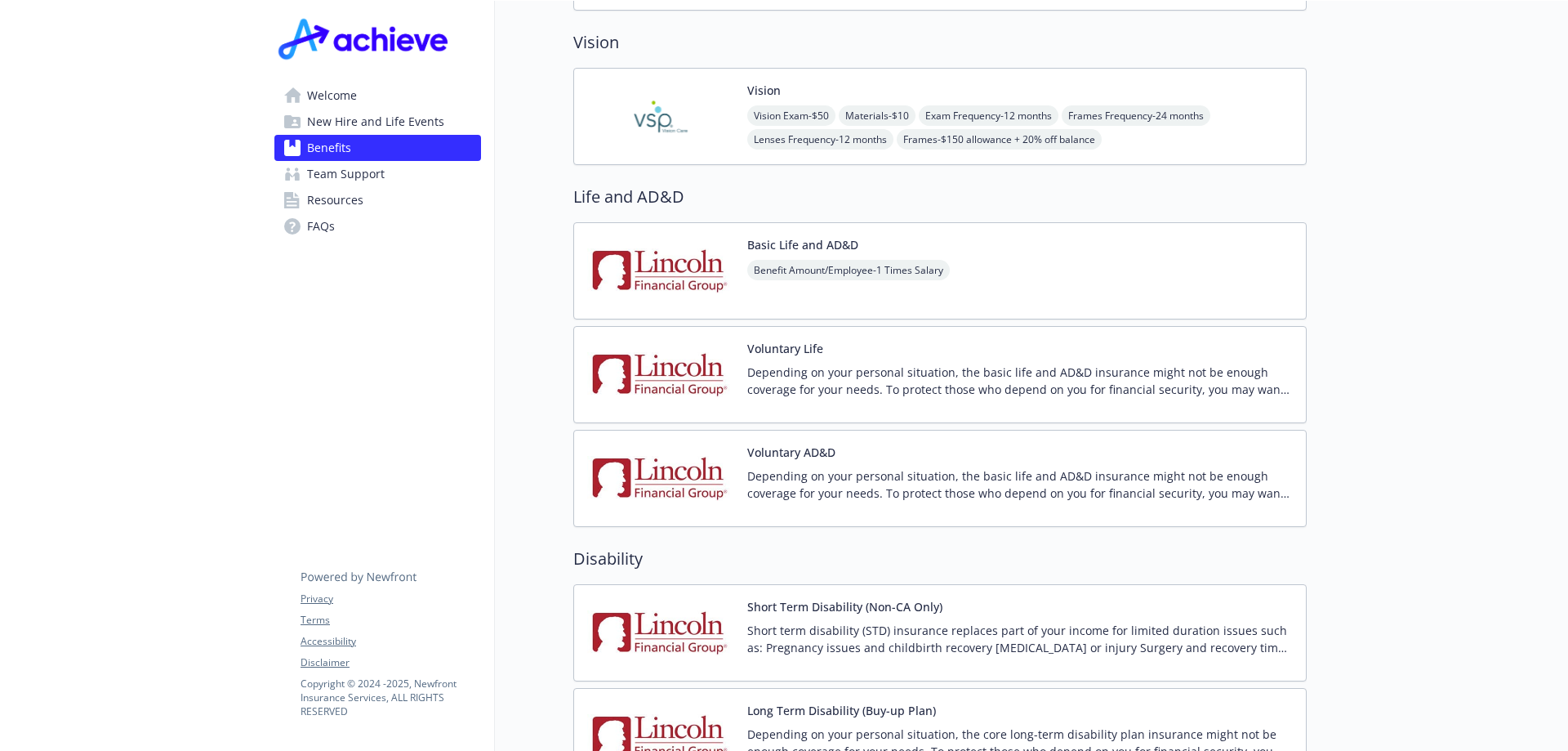
click at [715, 273] on img at bounding box center [660, 271] width 147 height 69
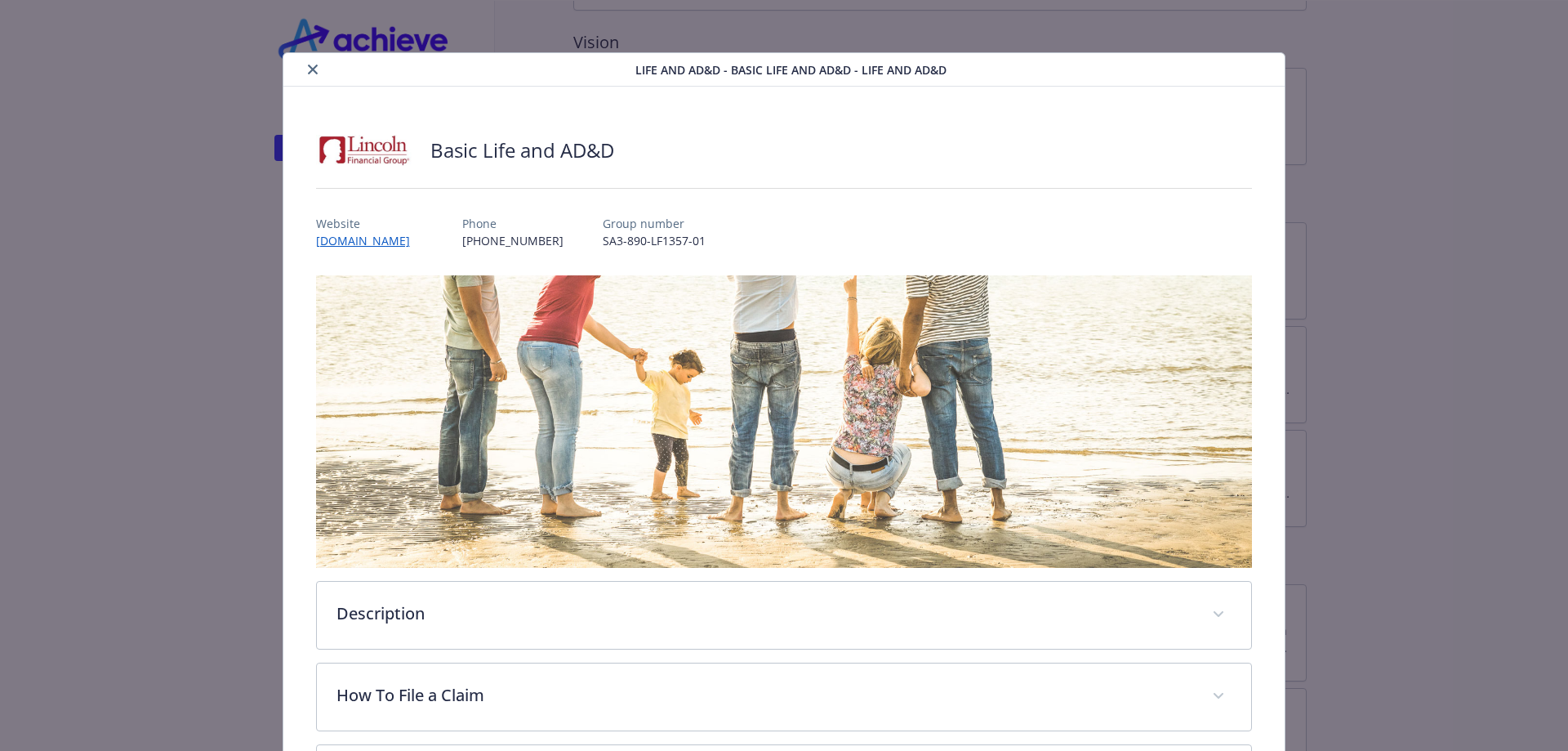
scroll to position [234, 0]
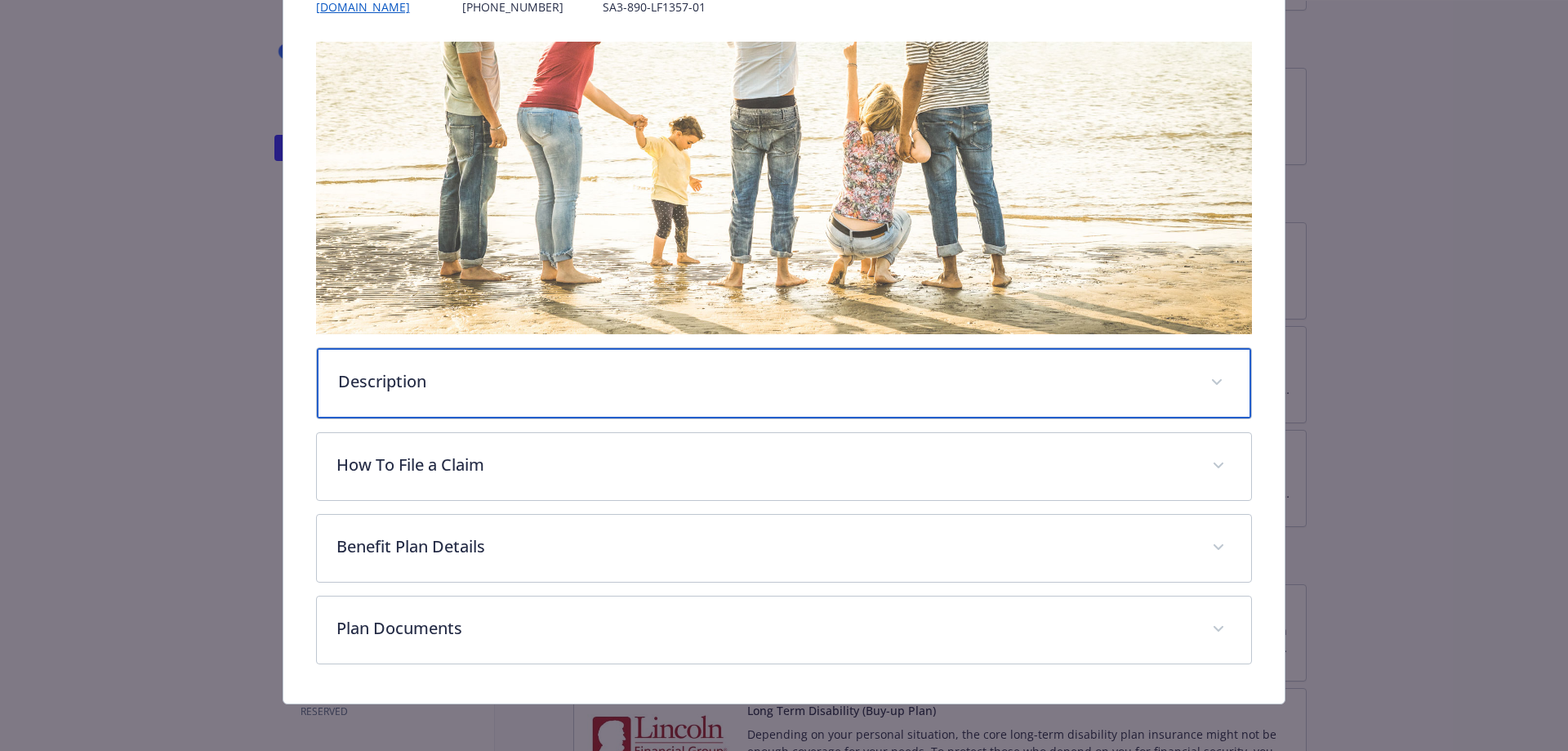
click at [485, 370] on p "Description" at bounding box center [765, 381] width 854 height 25
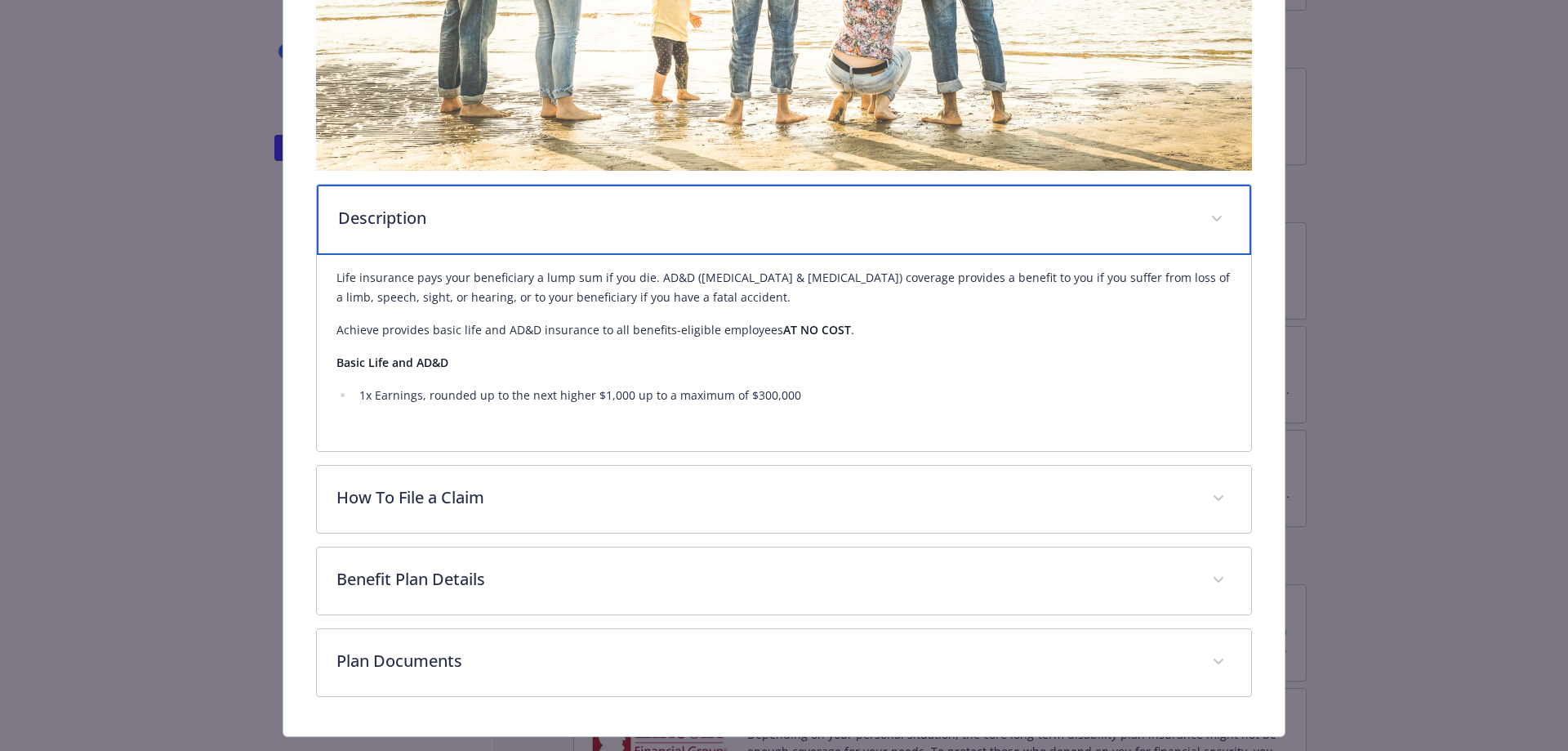
scroll to position [433, 0]
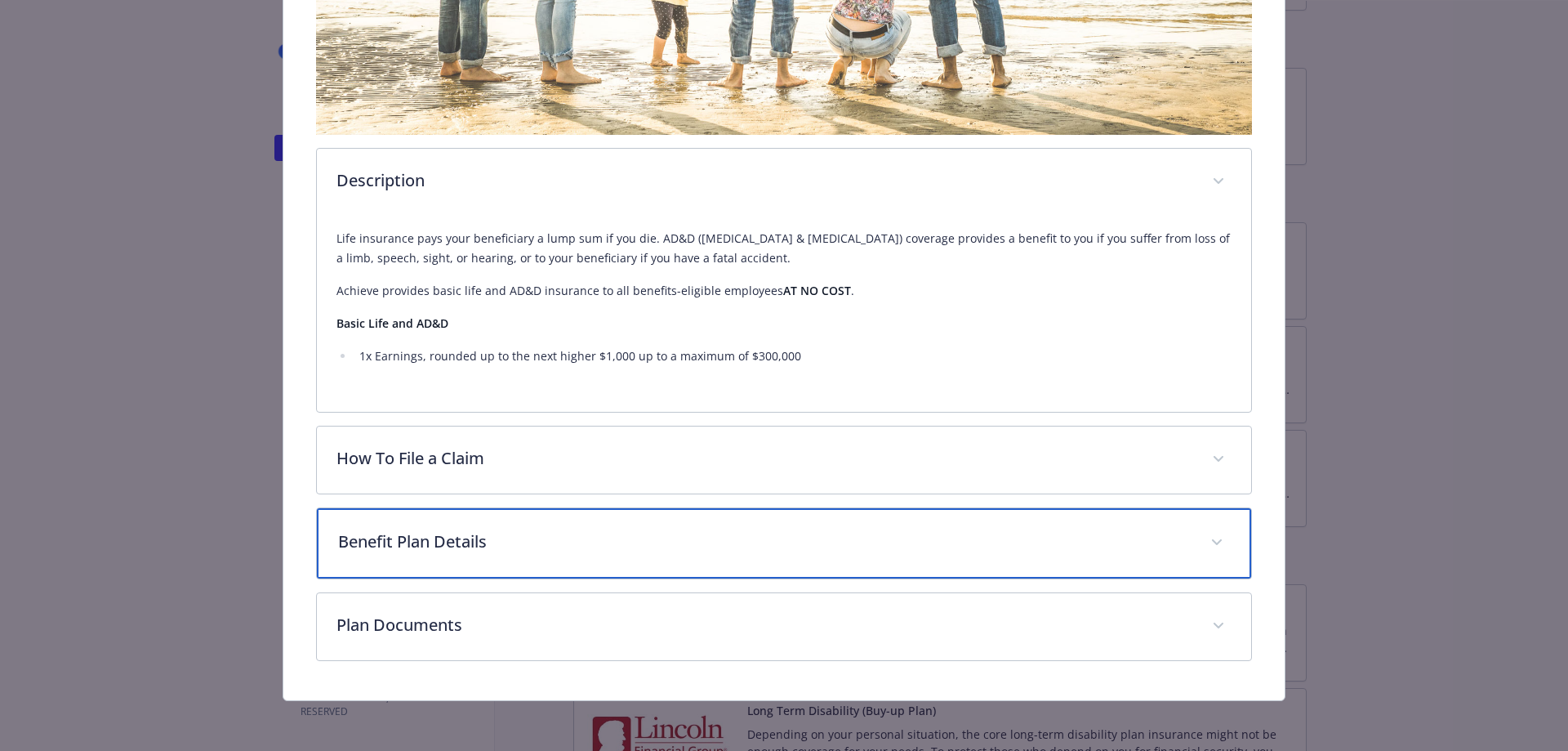
click at [490, 542] on p "Benefit Plan Details" at bounding box center [765, 541] width 854 height 25
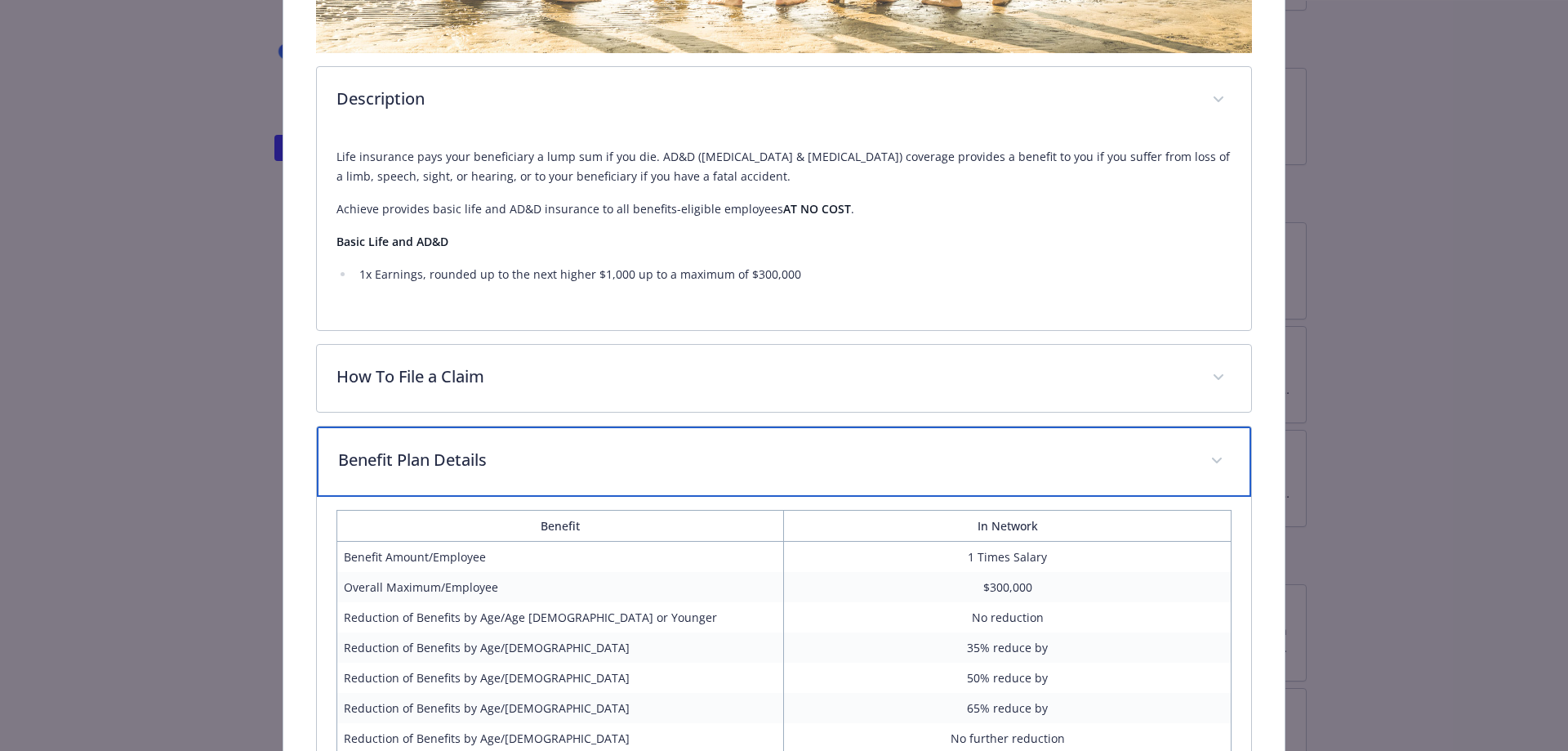
scroll to position [678, 0]
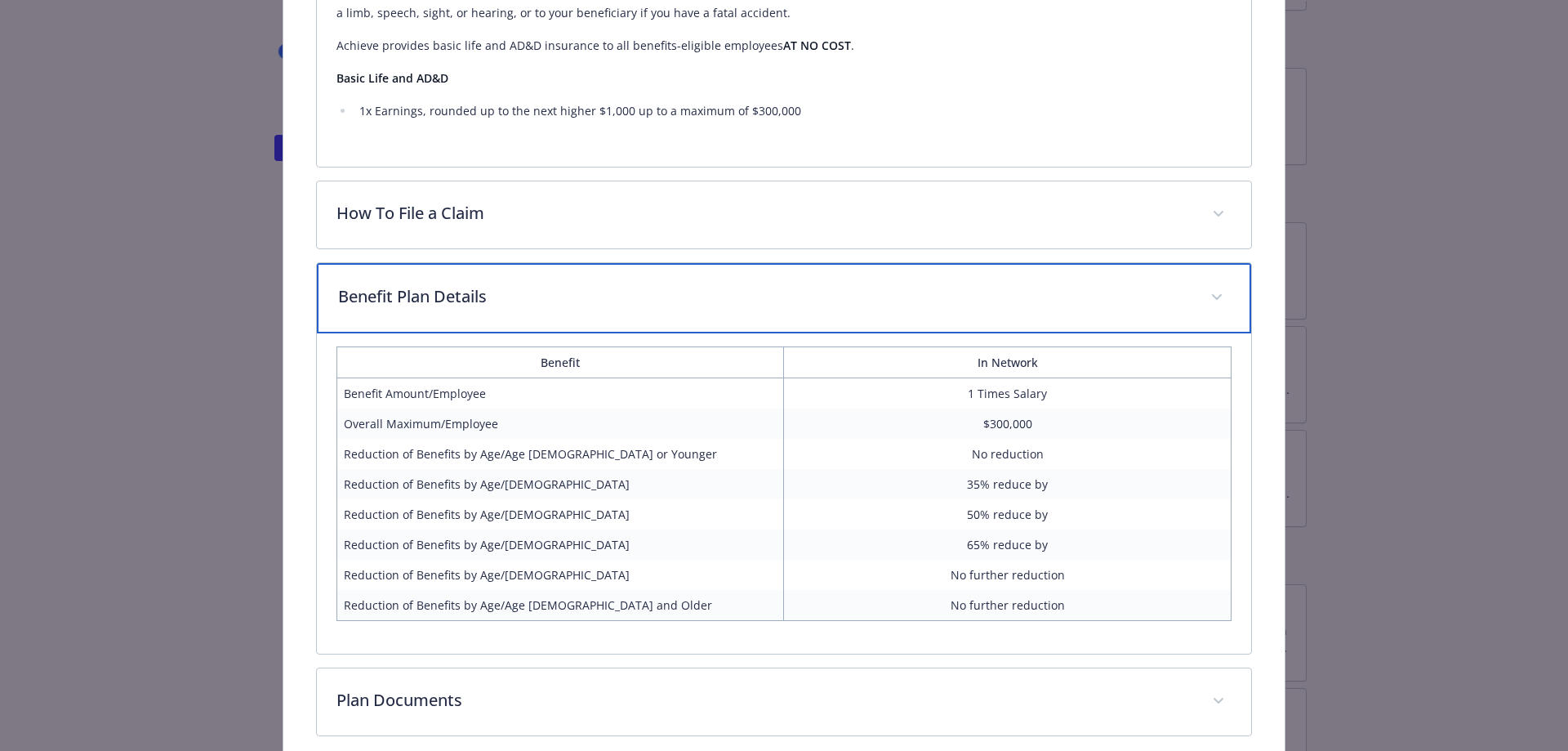
click at [1213, 290] on span "details for plan Life and AD&D - Basic Life and AD&D - Life and AD&D" at bounding box center [1217, 297] width 26 height 26
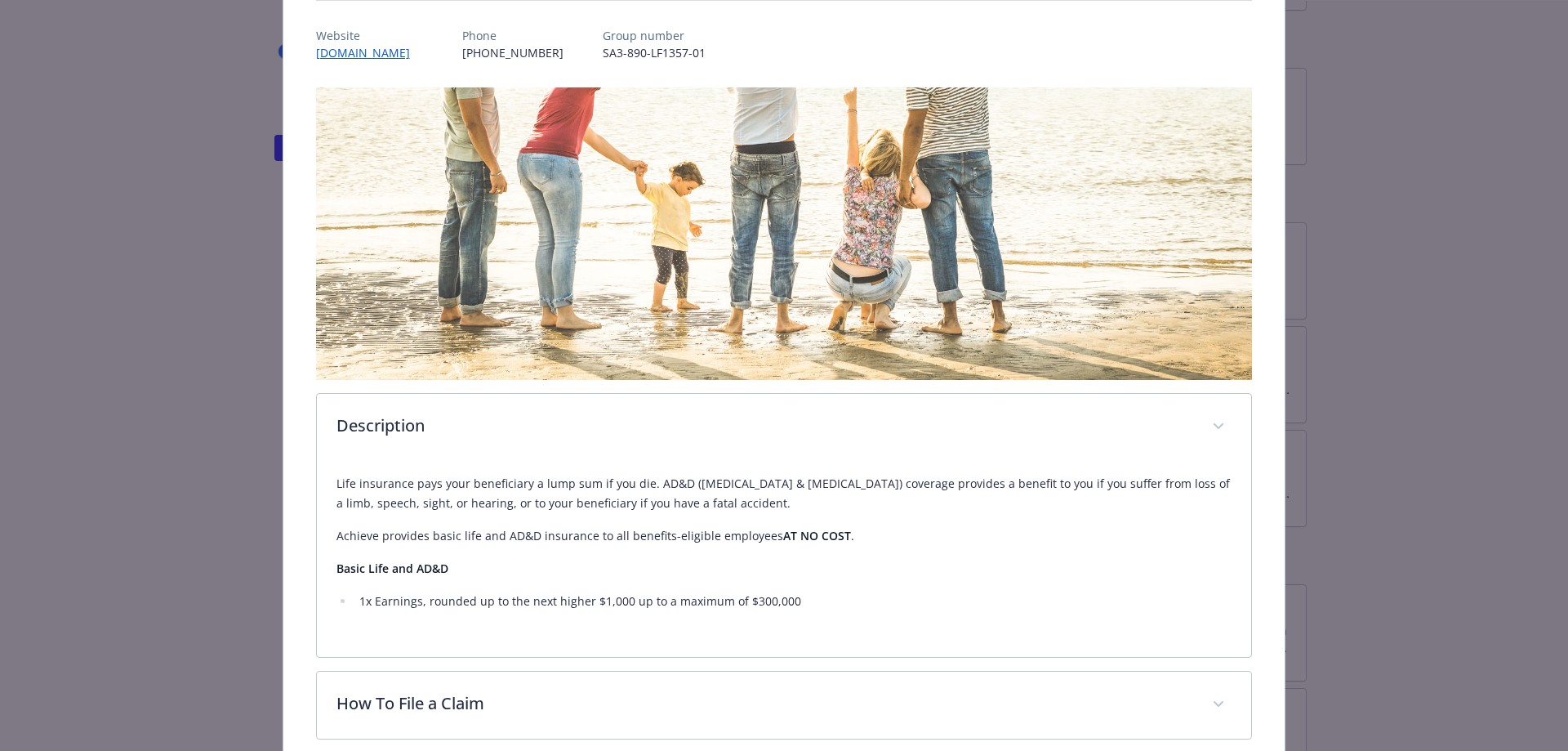
scroll to position [0, 0]
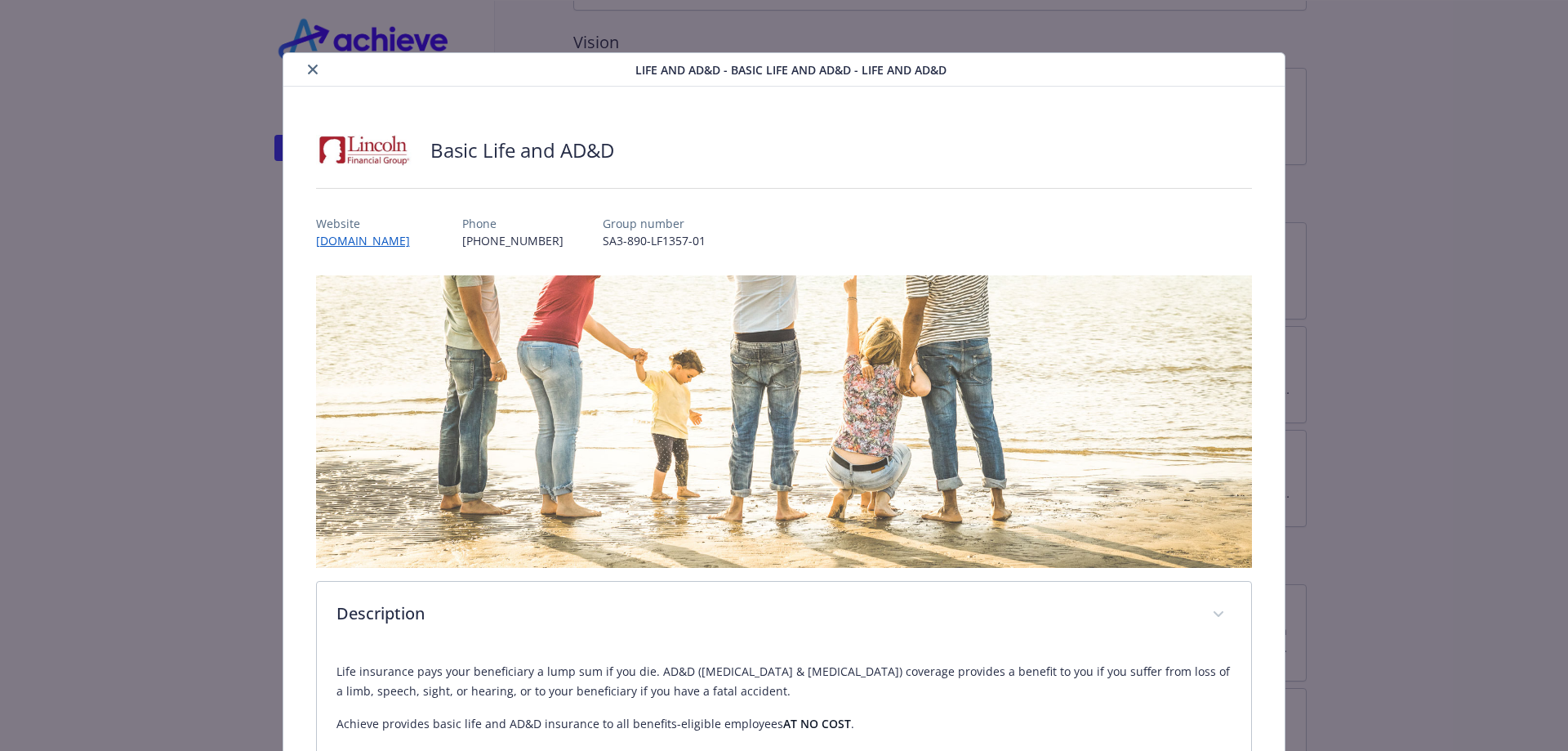
click at [308, 67] on icon "close" at bounding box center [313, 69] width 10 height 10
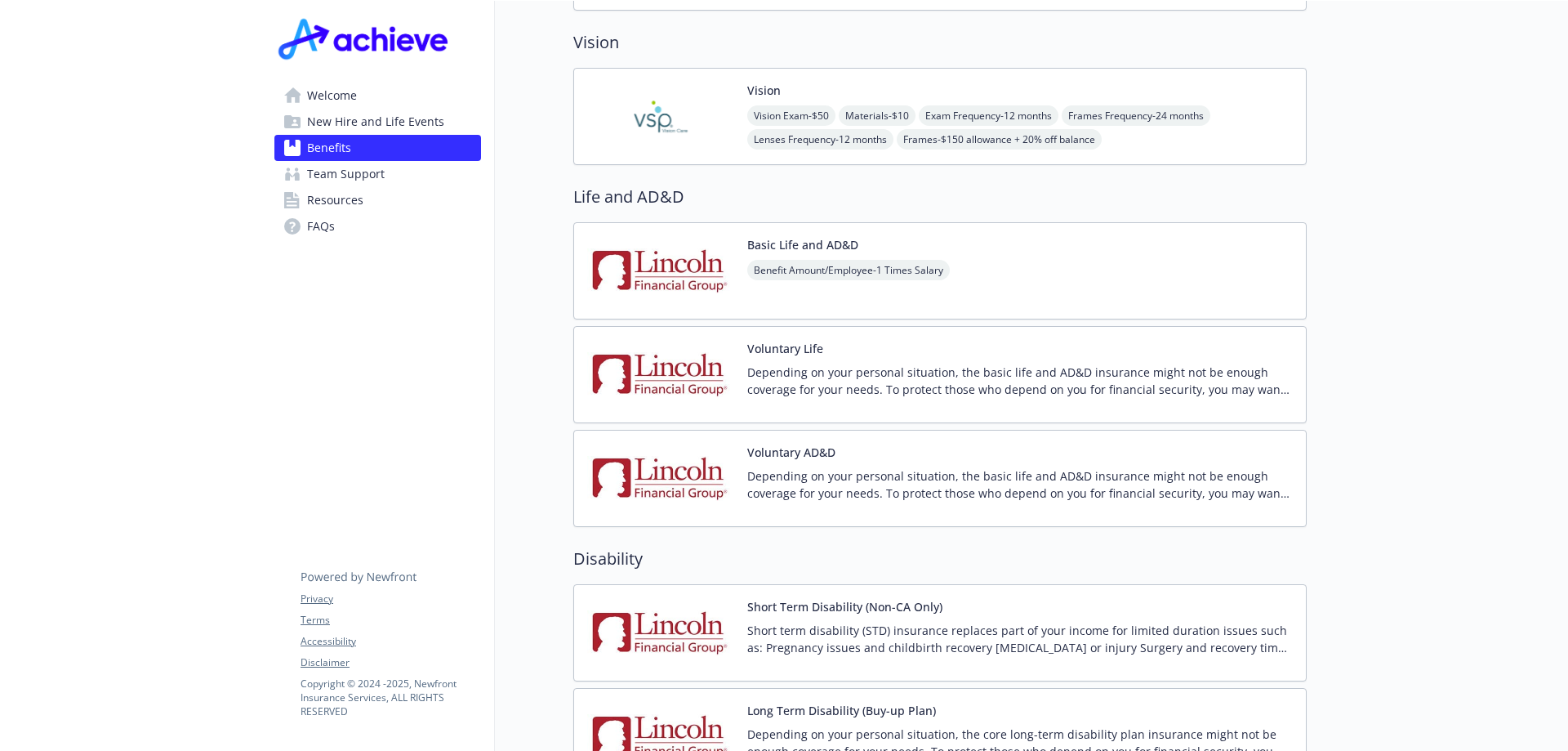
click at [927, 371] on p "Depending on your personal situation, the basic life and AD&D insurance might n…" at bounding box center [1020, 381] width 545 height 35
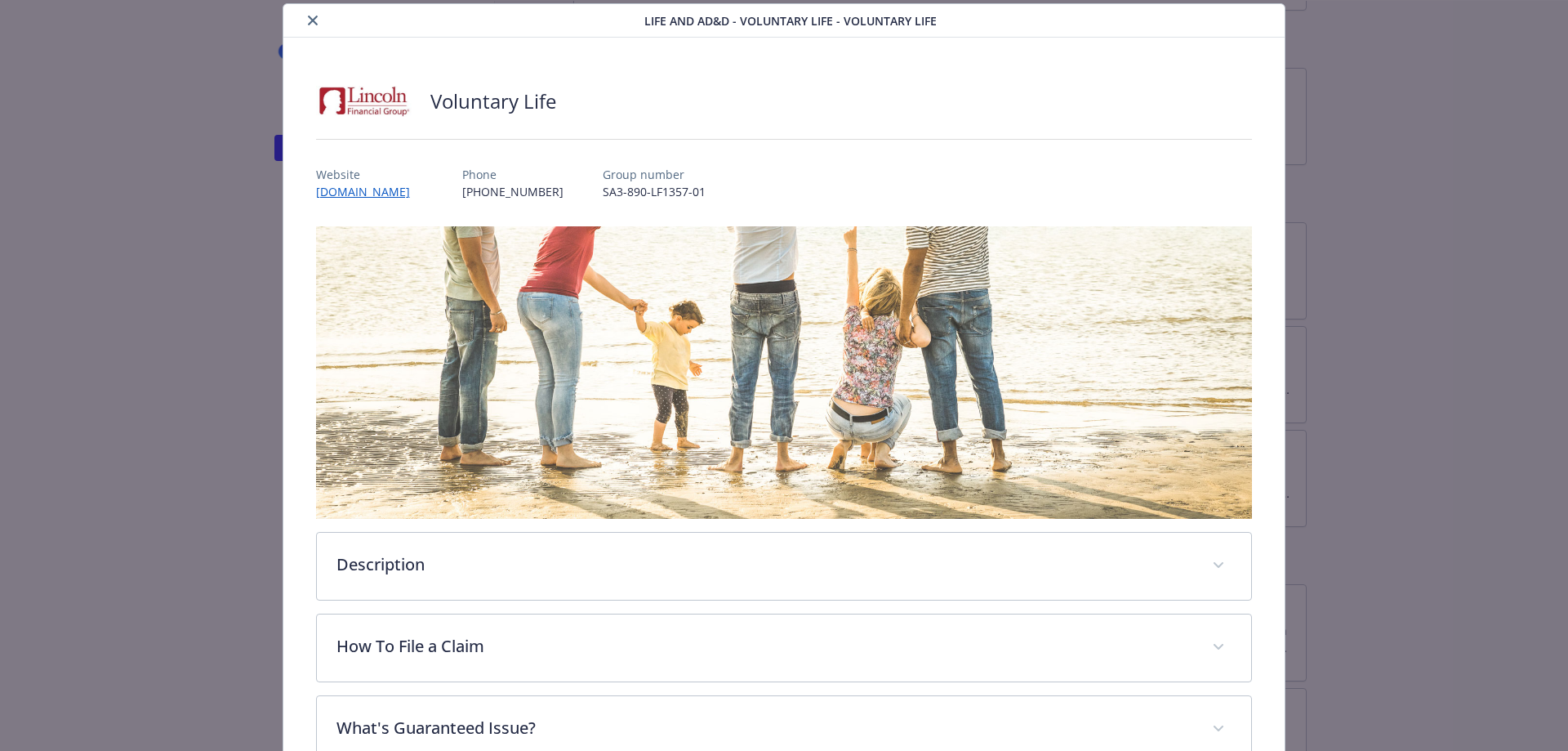
scroll to position [213, 0]
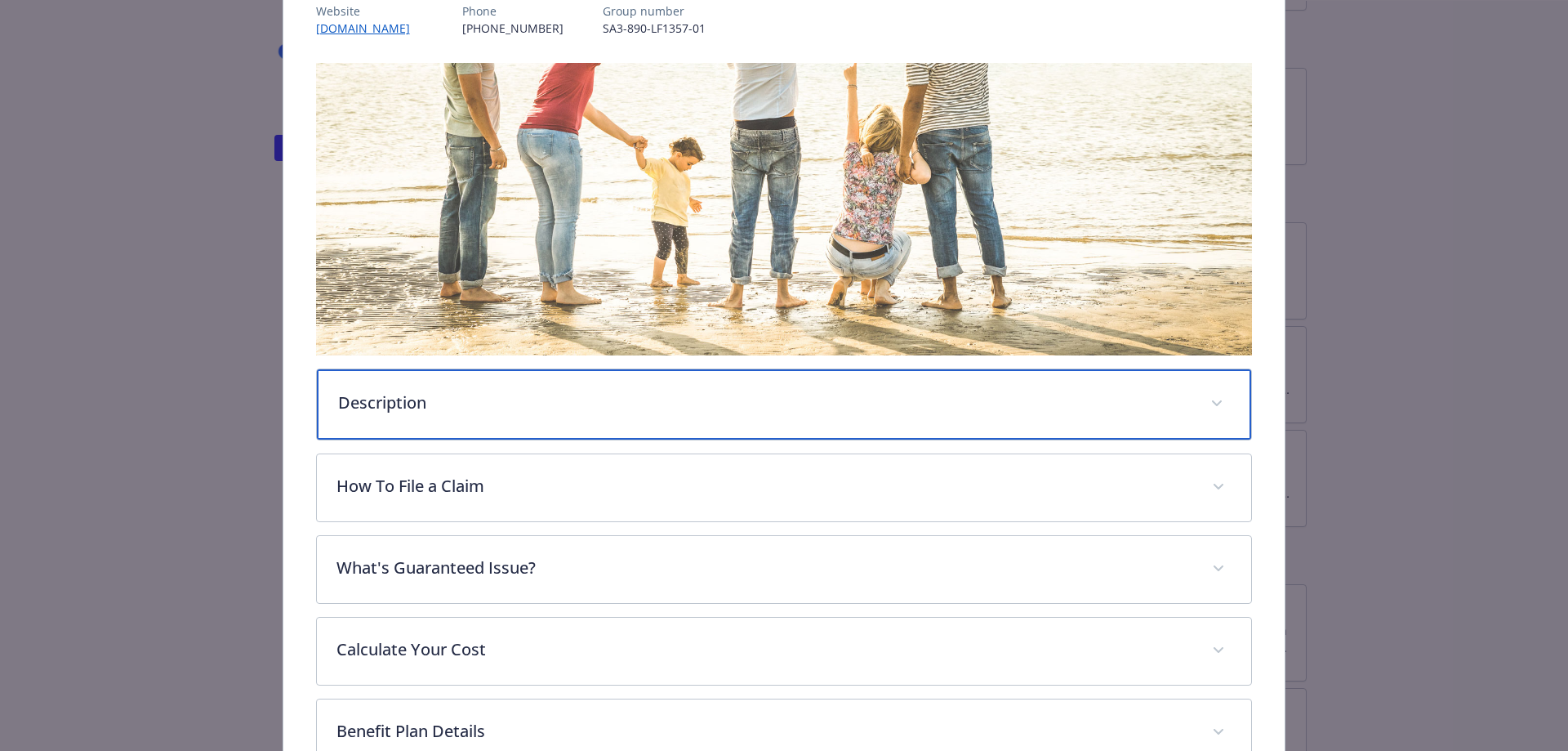
click at [485, 407] on p "Description" at bounding box center [765, 402] width 854 height 25
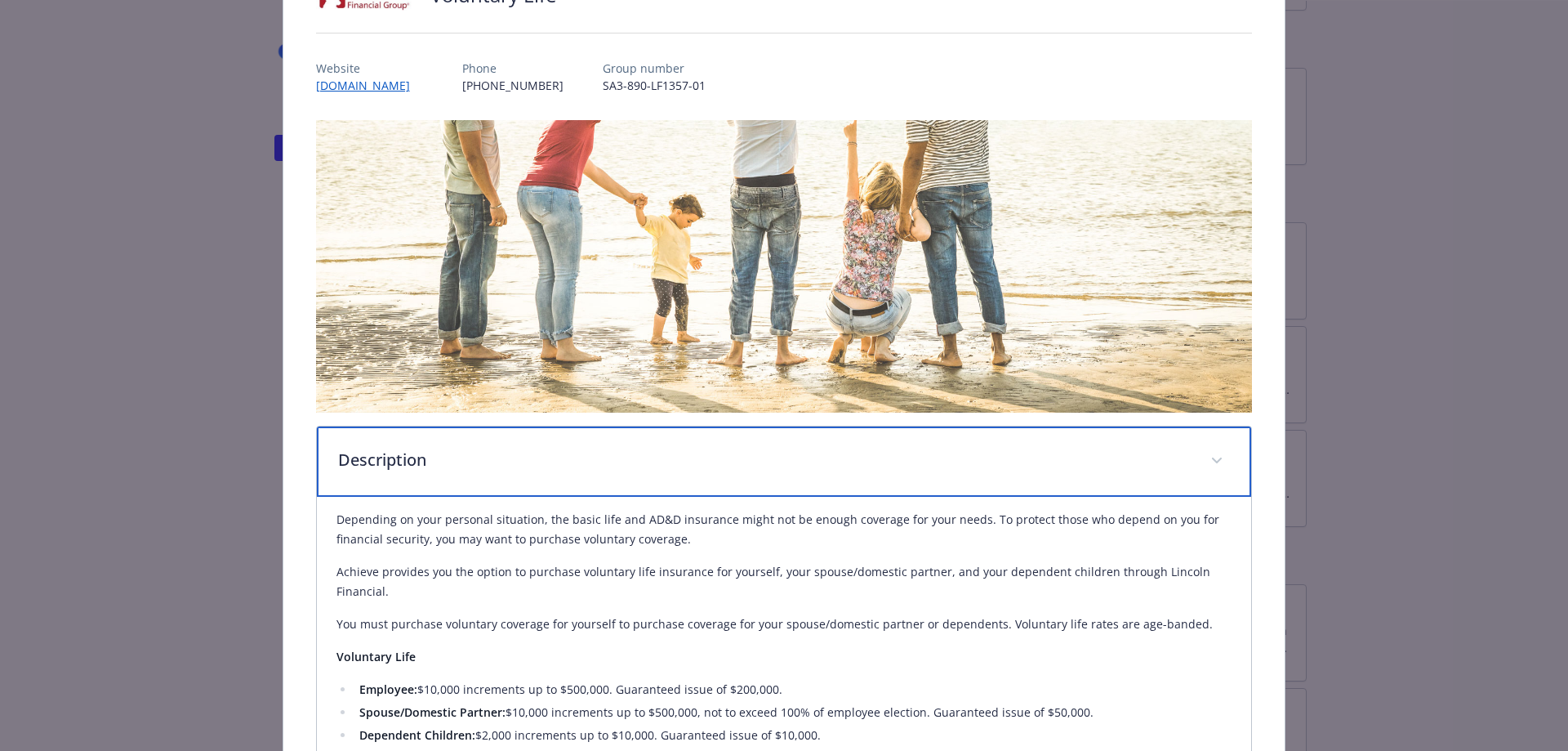
scroll to position [0, 0]
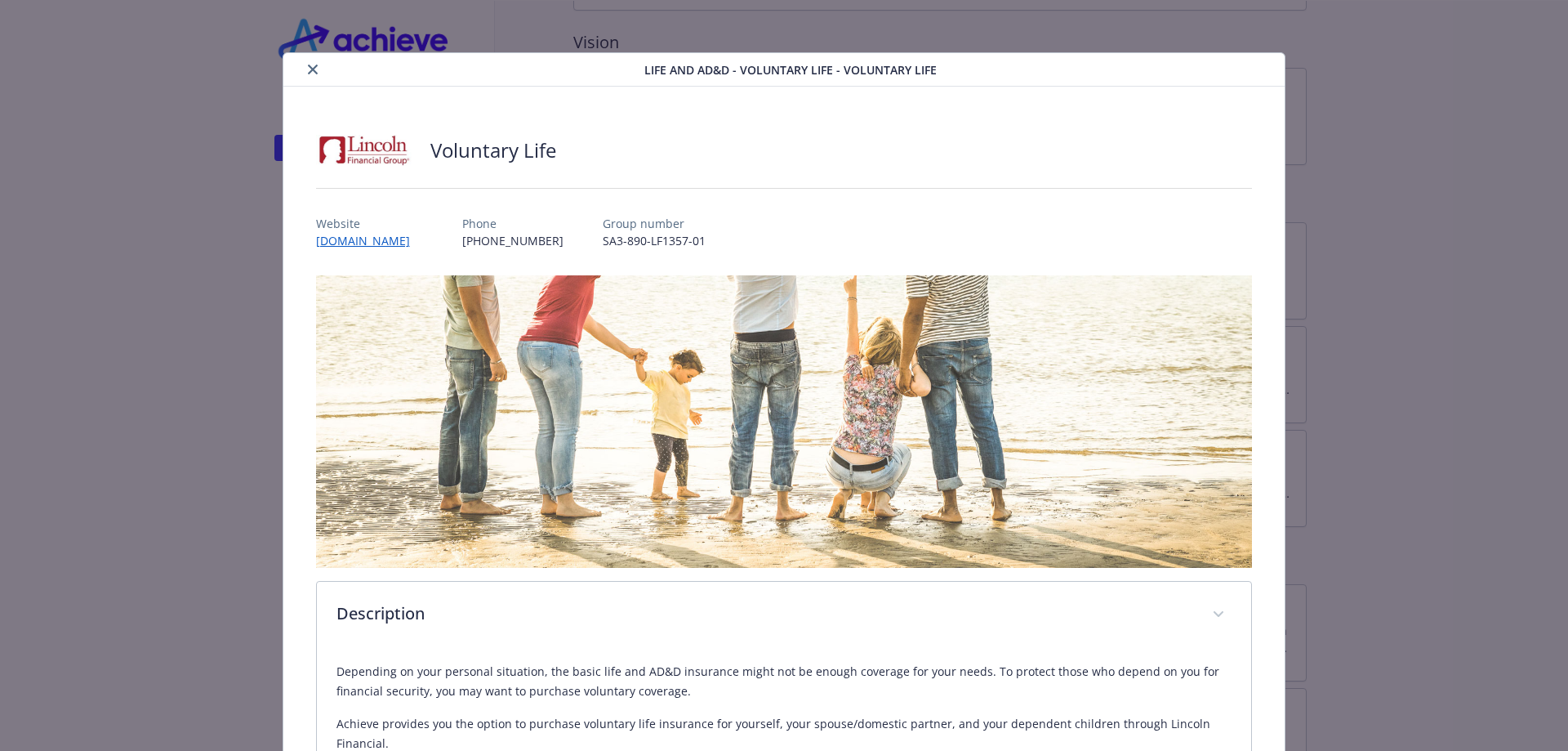
click at [315, 71] on icon "close" at bounding box center [313, 69] width 10 height 10
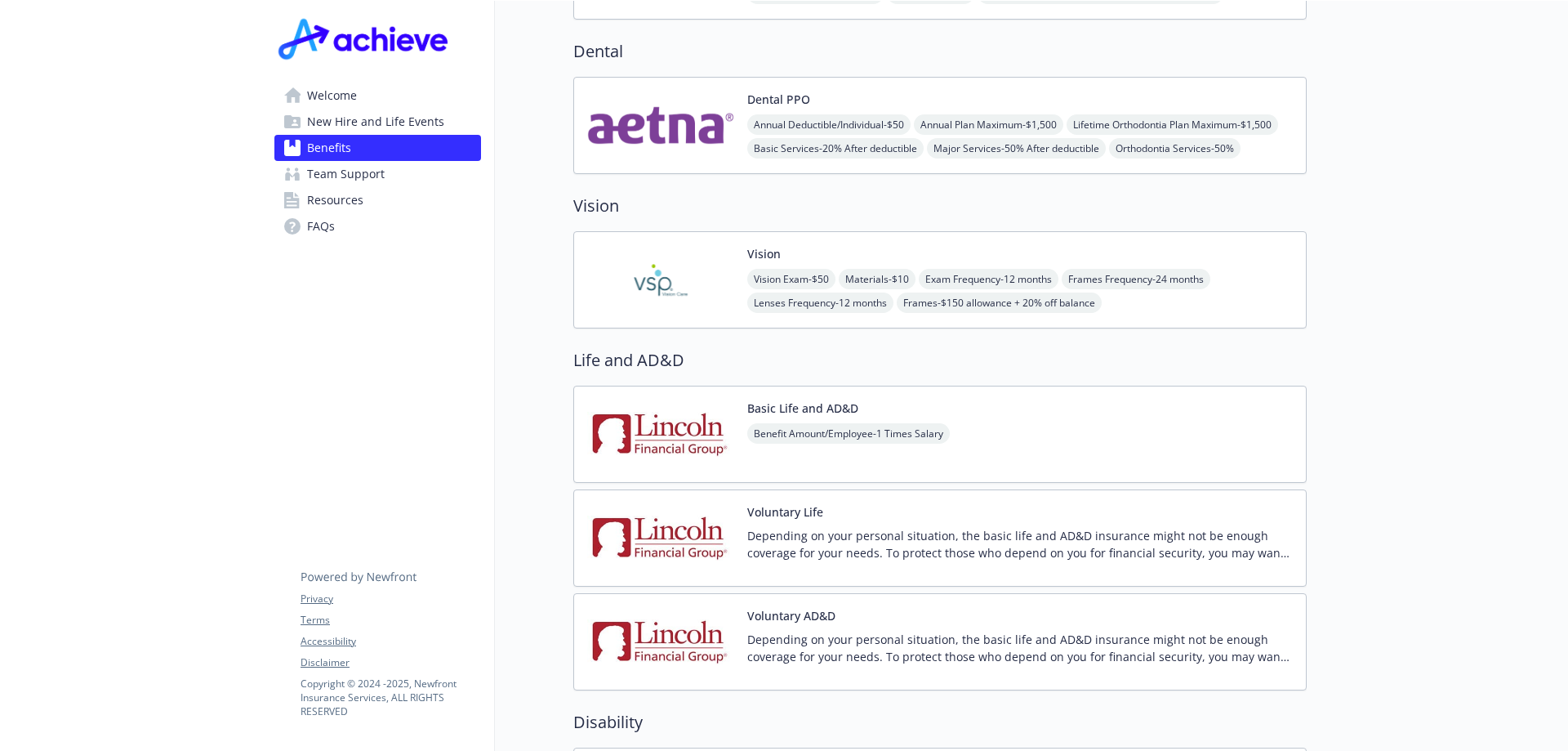
scroll to position [817, 0]
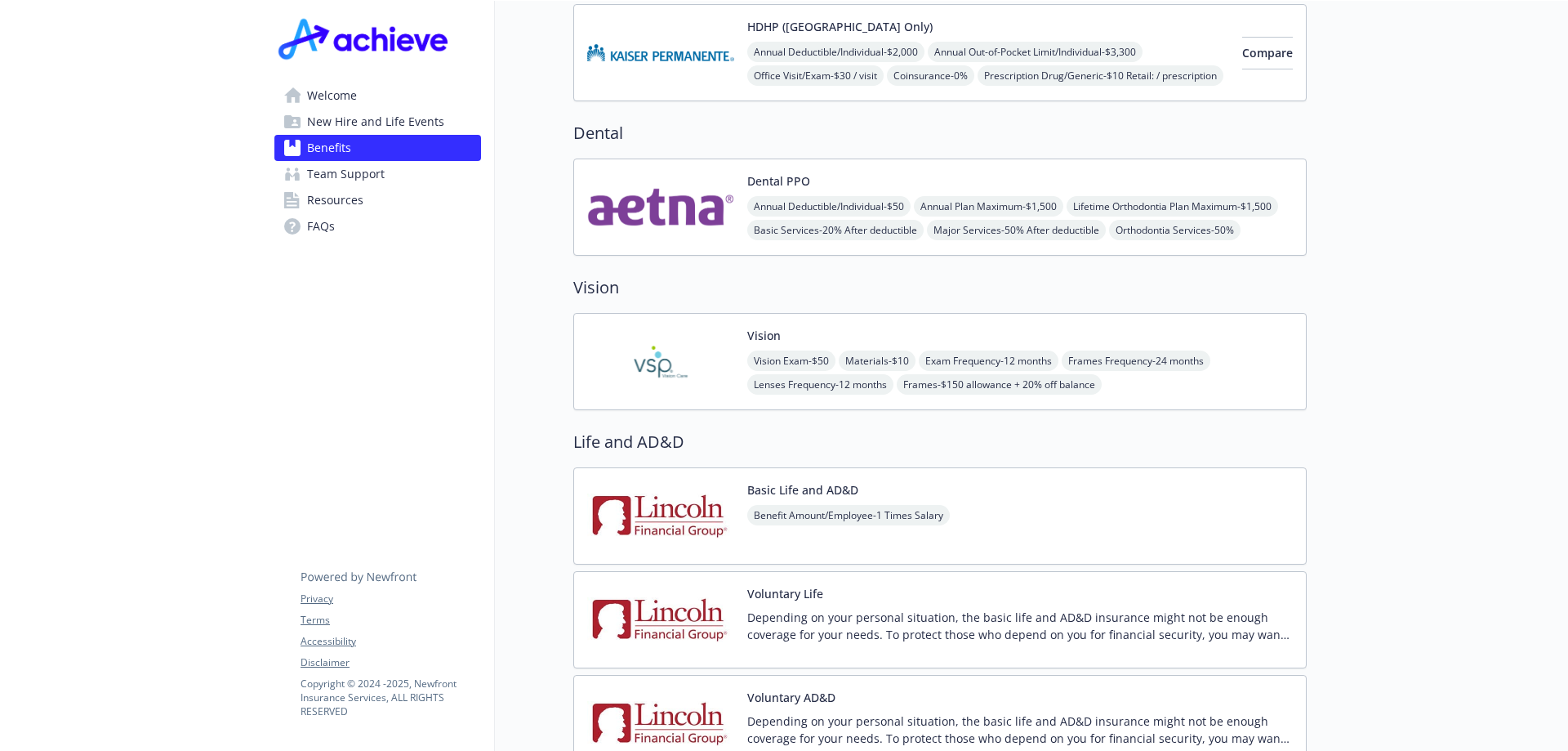
click at [730, 341] on img at bounding box center [660, 361] width 147 height 69
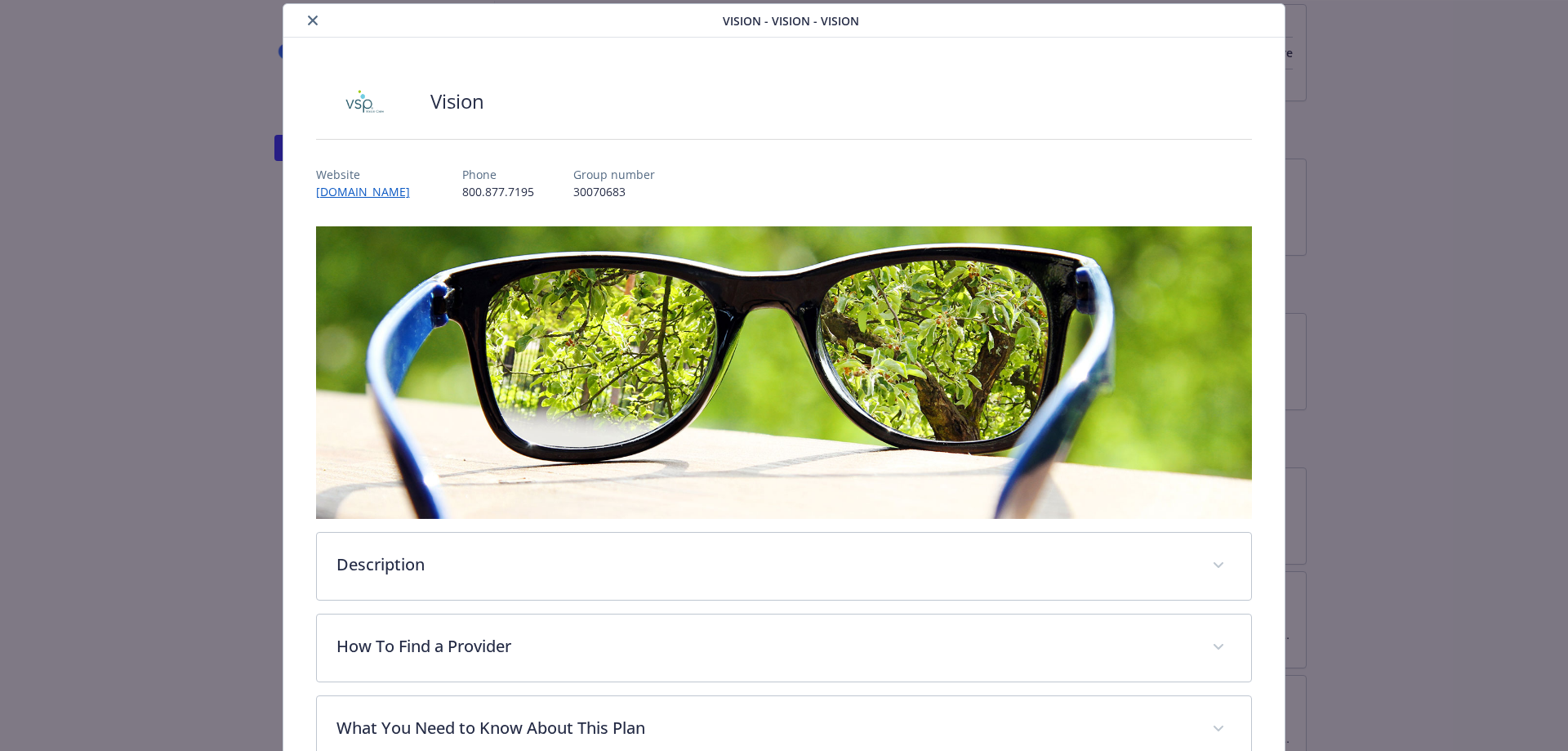
scroll to position [213, 0]
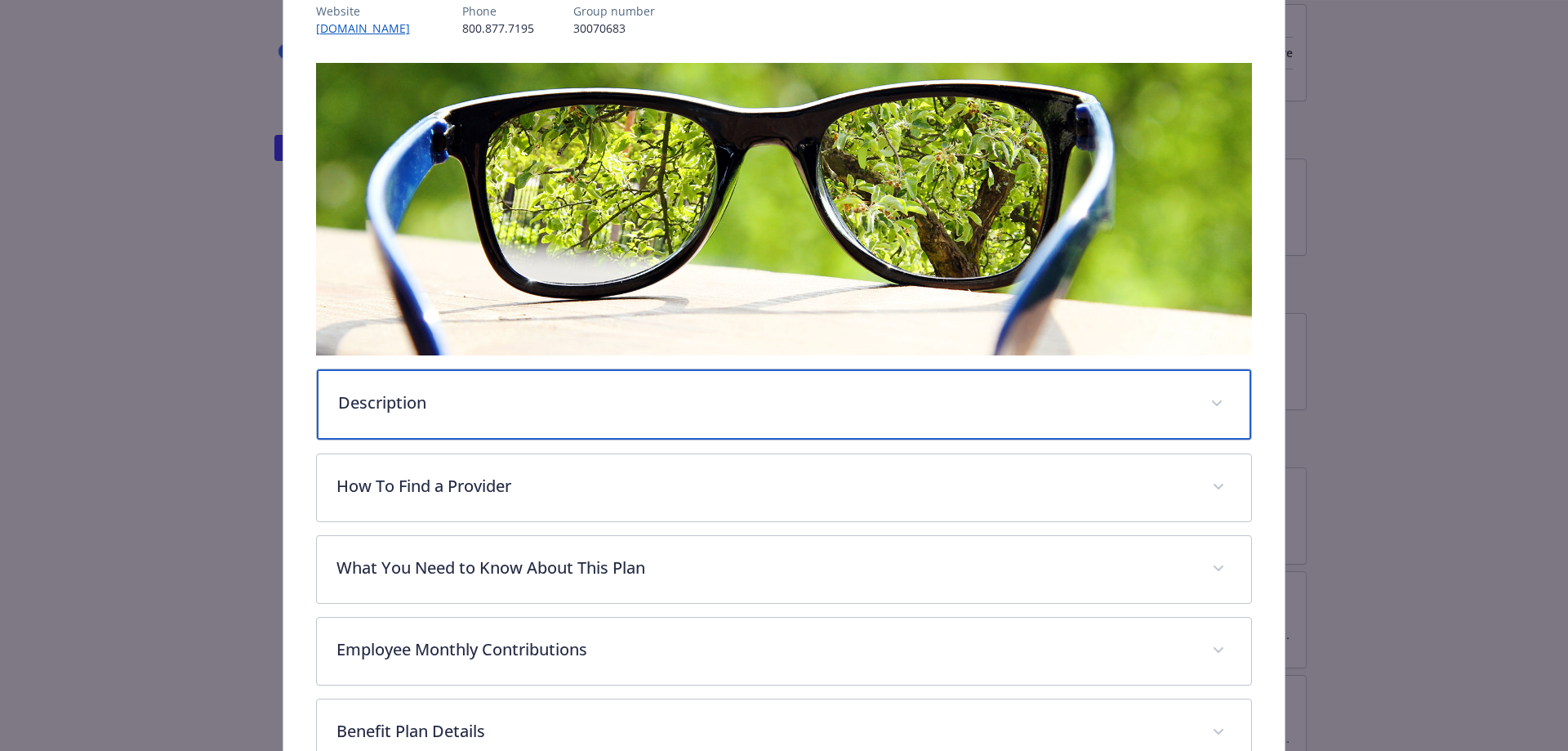
click at [551, 384] on div "Description" at bounding box center [784, 404] width 935 height 70
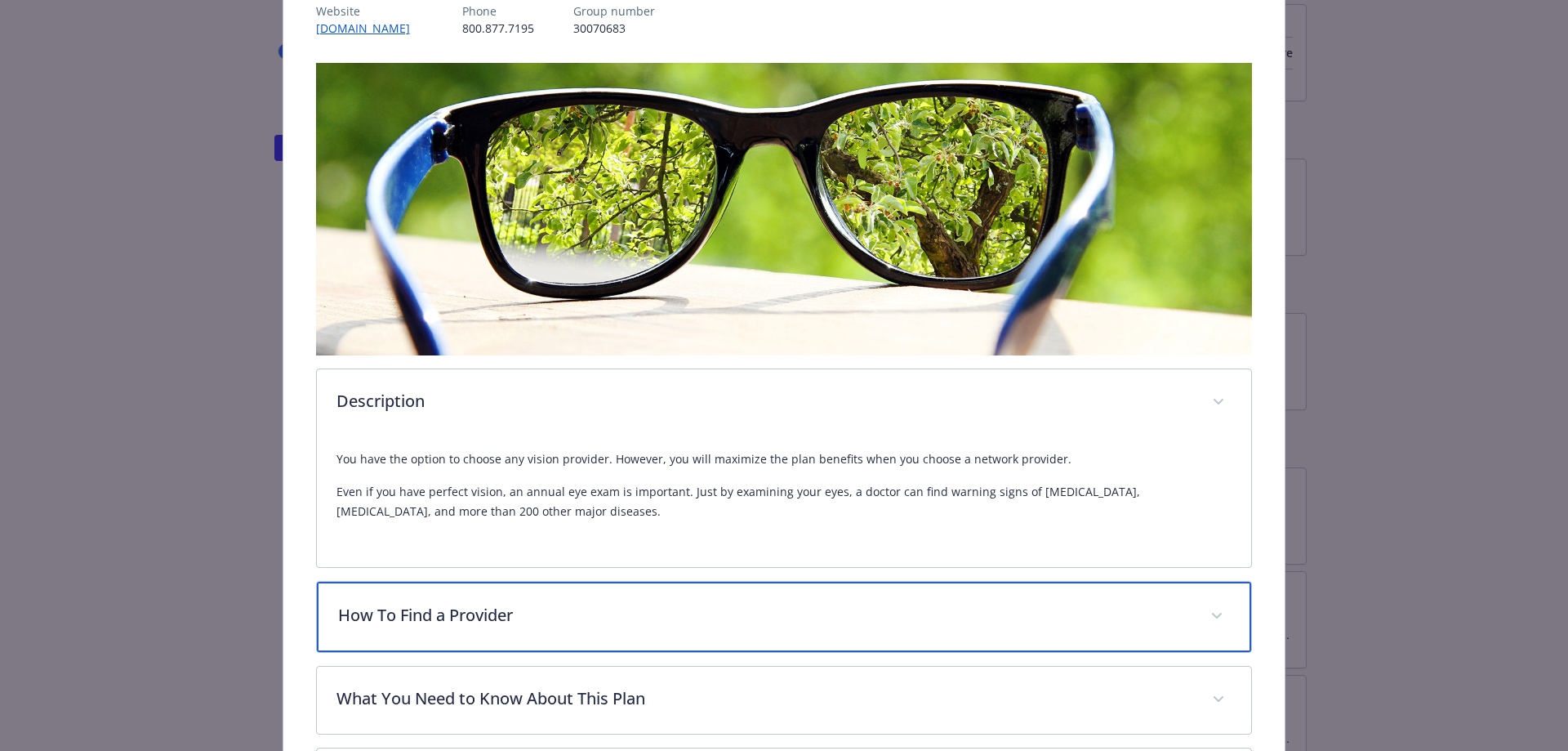
click at [512, 620] on p "How To Find a Provider" at bounding box center [765, 615] width 854 height 25
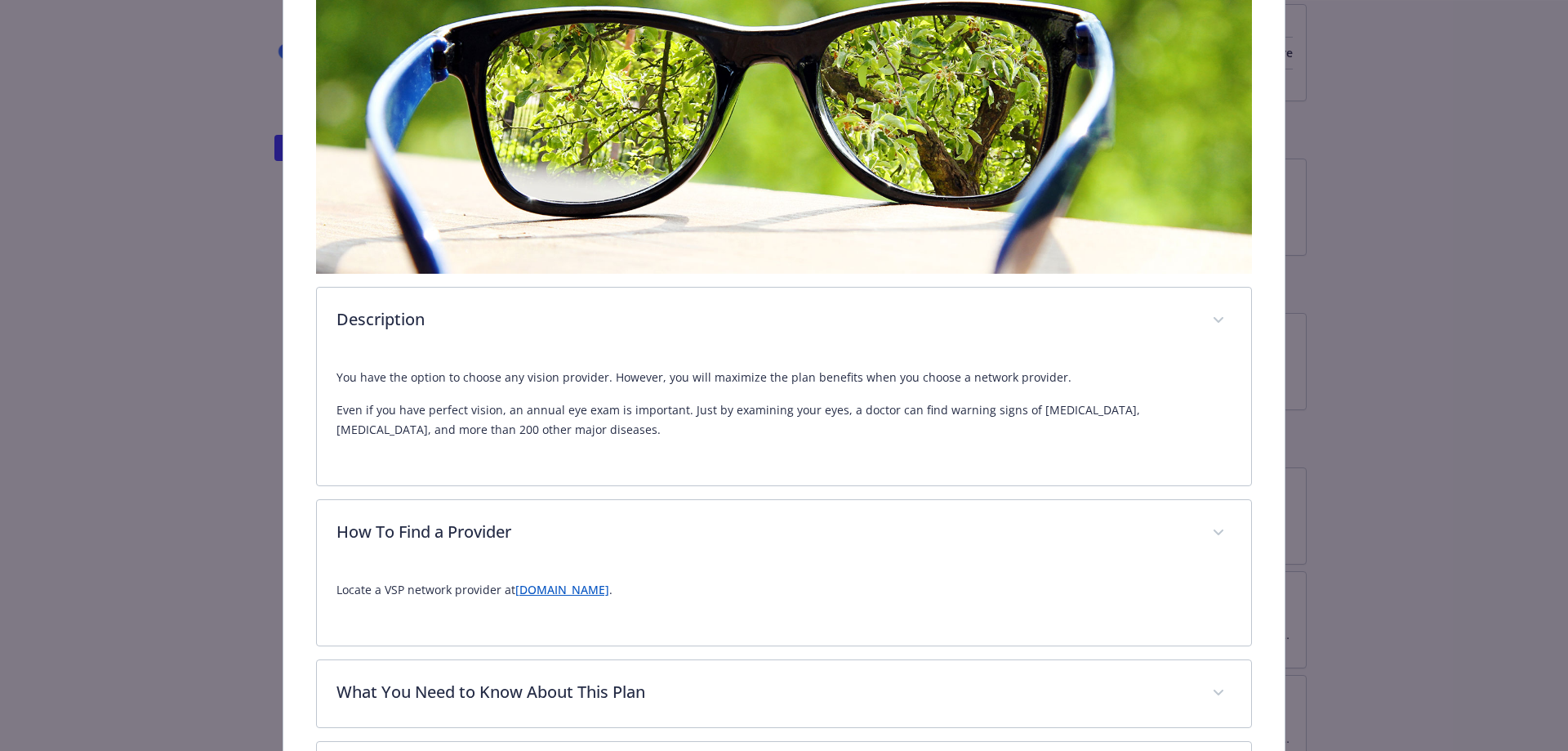
click at [534, 589] on link "[DOMAIN_NAME]" at bounding box center [562, 589] width 94 height 16
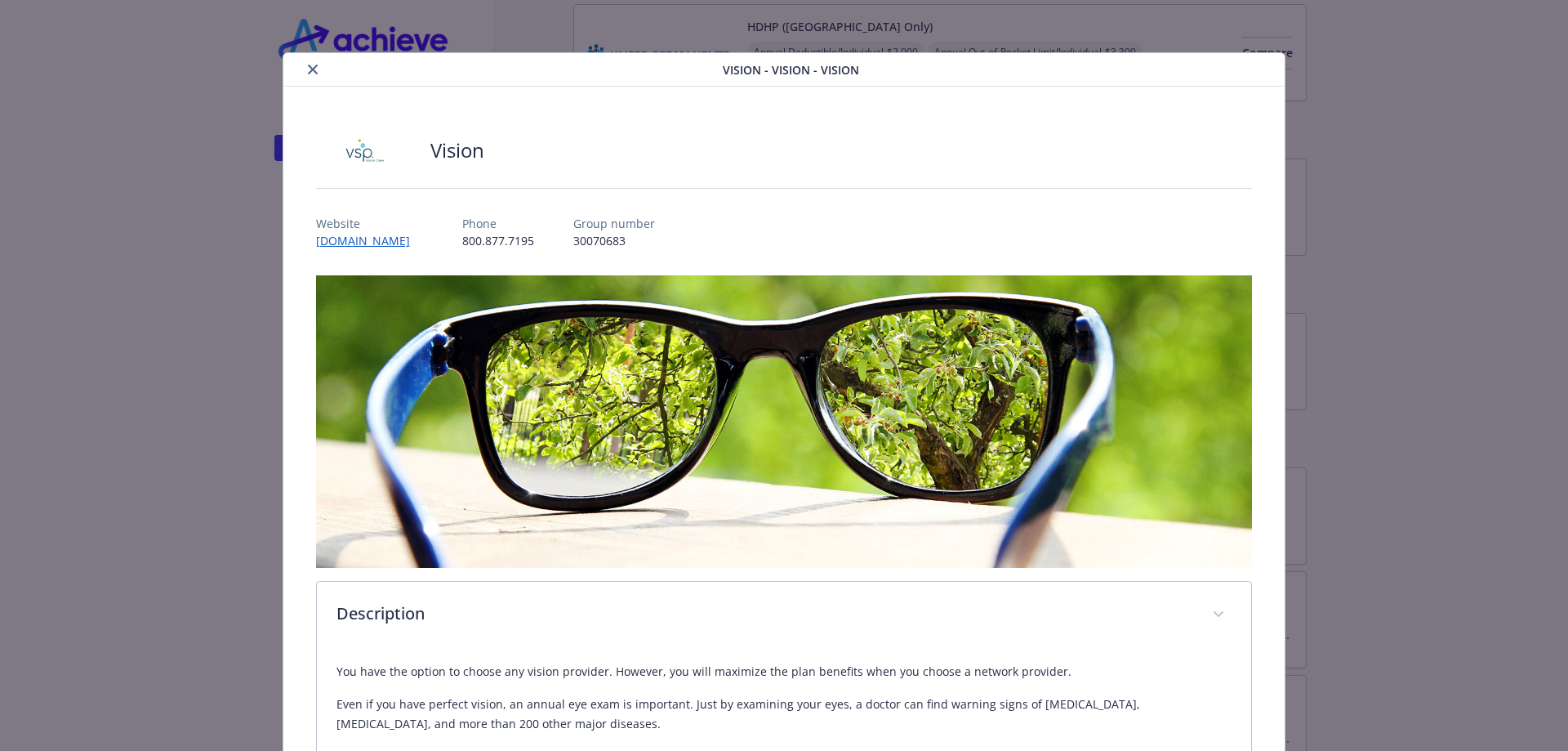
click at [311, 69] on icon "close" at bounding box center [313, 69] width 10 height 10
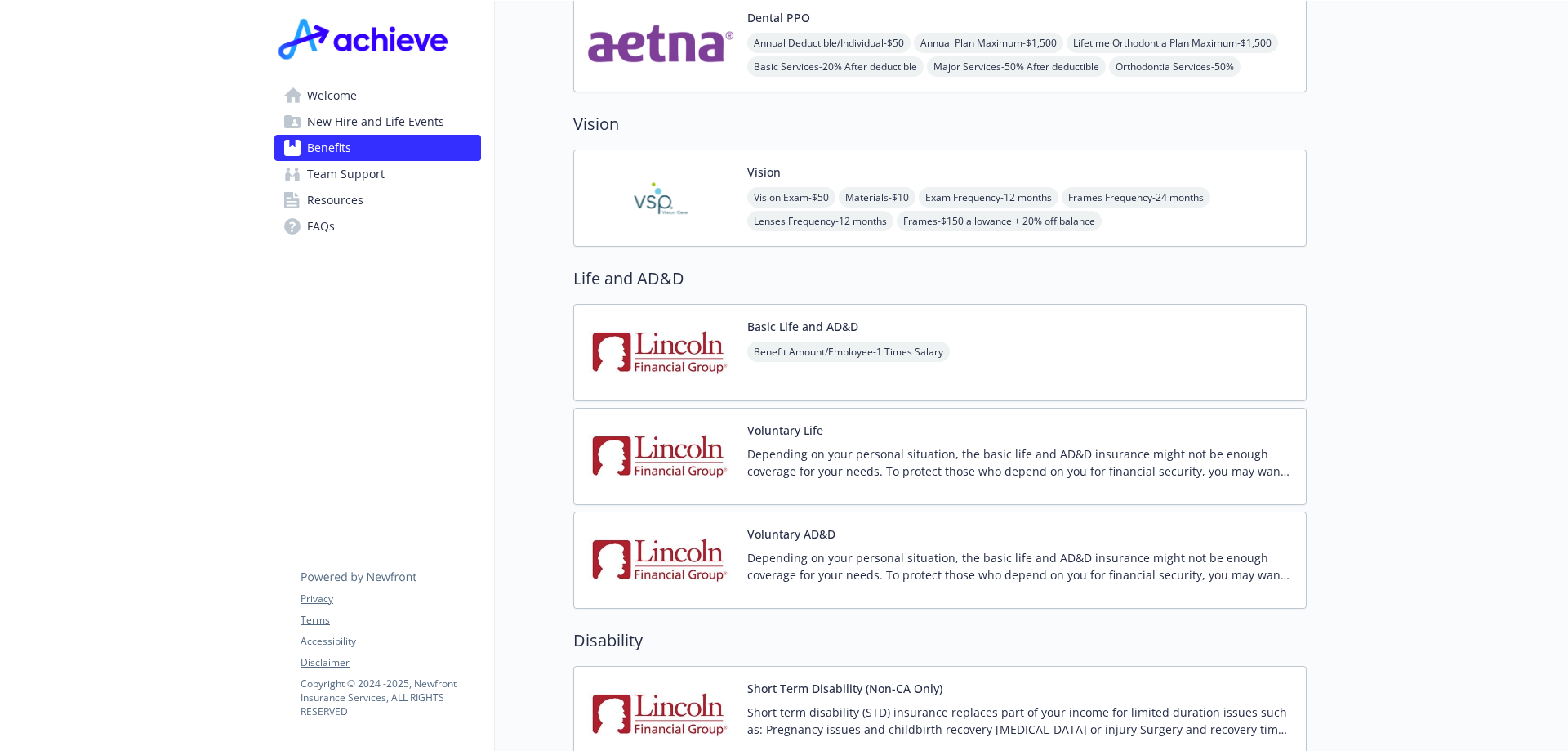
scroll to position [735, 0]
